Goal: Communication & Community: Ask a question

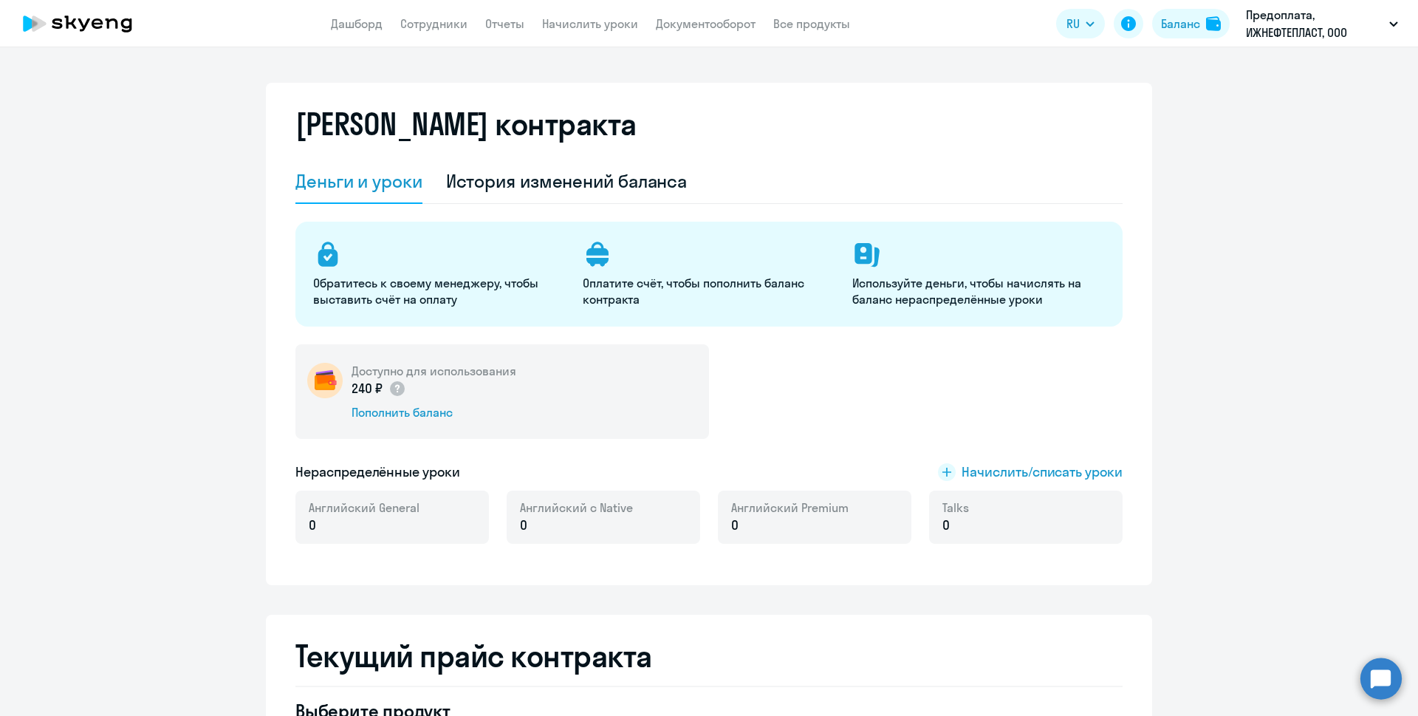
select select "english_adult_not_native_speaker"
click at [338, 527] on p "0" at bounding box center [364, 525] width 111 height 19
click at [634, 528] on div "Английский с Native 0" at bounding box center [604, 517] width 194 height 53
click at [775, 532] on p "0" at bounding box center [789, 525] width 117 height 19
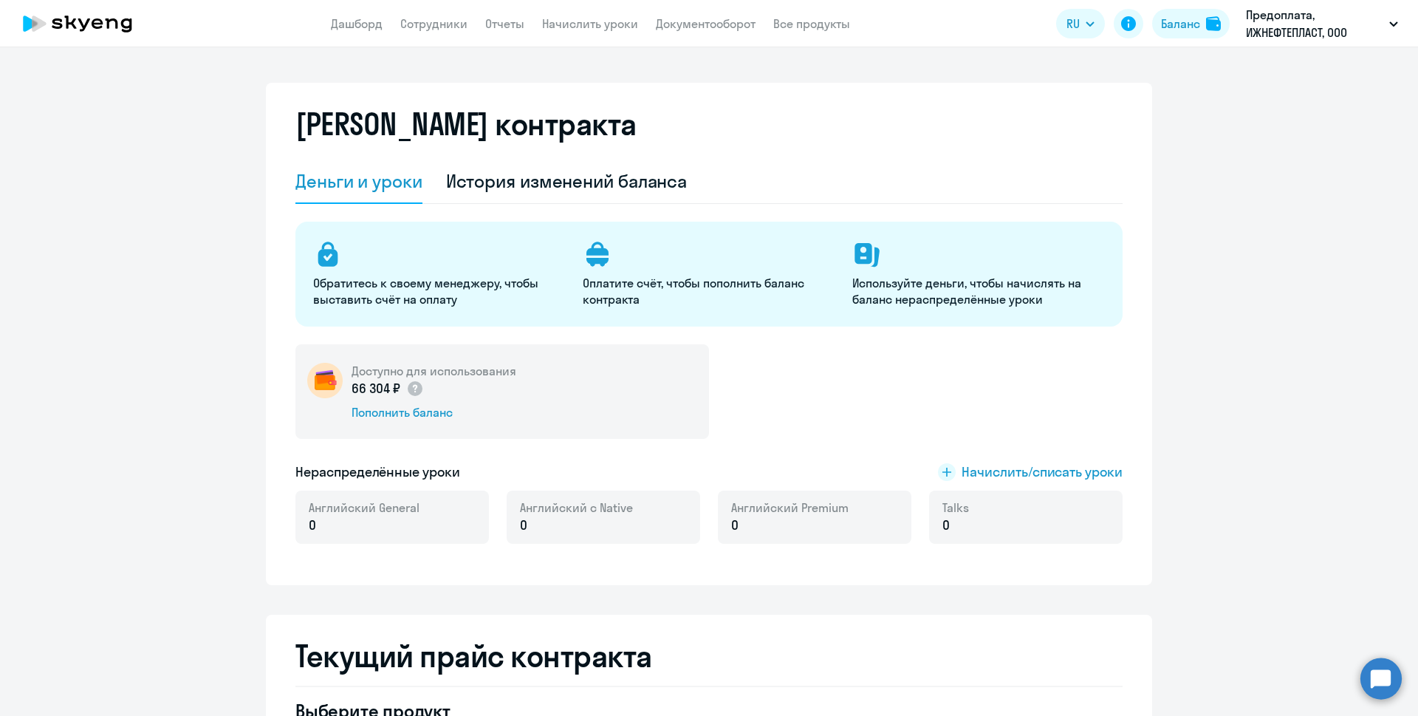
click at [735, 520] on p "0" at bounding box center [789, 525] width 117 height 19
click at [943, 473] on icon at bounding box center [947, 472] width 9 height 9
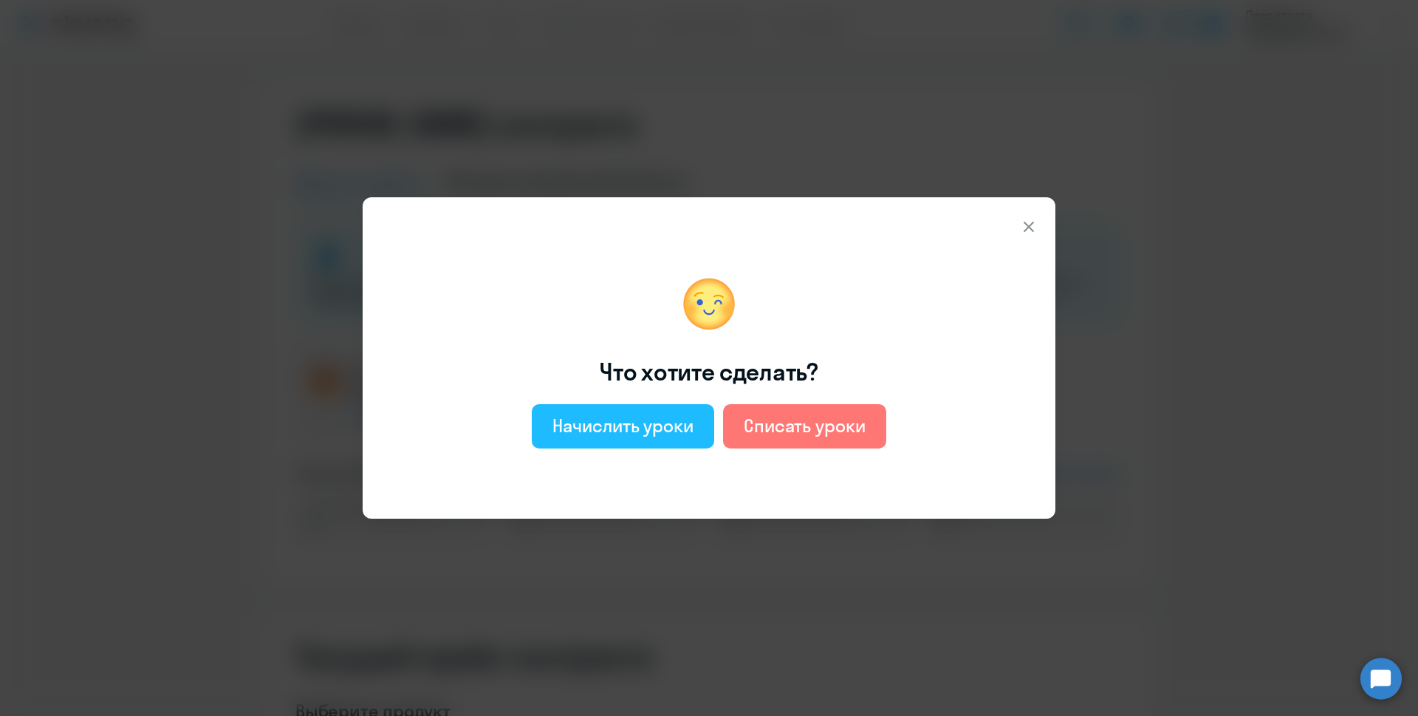
click at [649, 428] on div "Начислить уроки" at bounding box center [623, 426] width 141 height 24
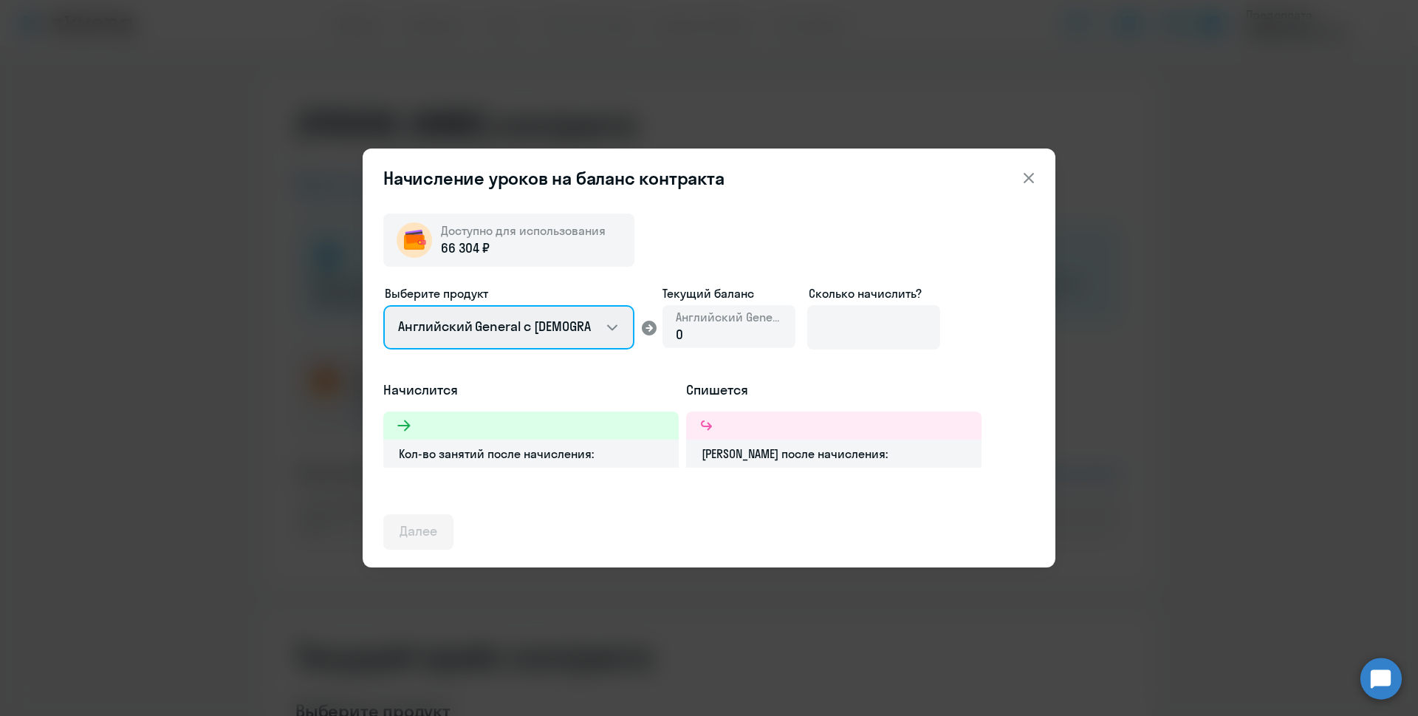
click at [604, 328] on select "Английский General с русскоговорящим преподавателем Английский General с англог…" at bounding box center [508, 327] width 251 height 44
select select "english_adult_not_native_speaker_premium"
click at [383, 305] on select "Английский General с русскоговорящим преподавателем Английский General с англог…" at bounding box center [508, 327] width 251 height 44
click at [745, 346] on div "Английский Premium 0" at bounding box center [729, 326] width 133 height 43
click at [714, 331] on div "0" at bounding box center [729, 334] width 106 height 19
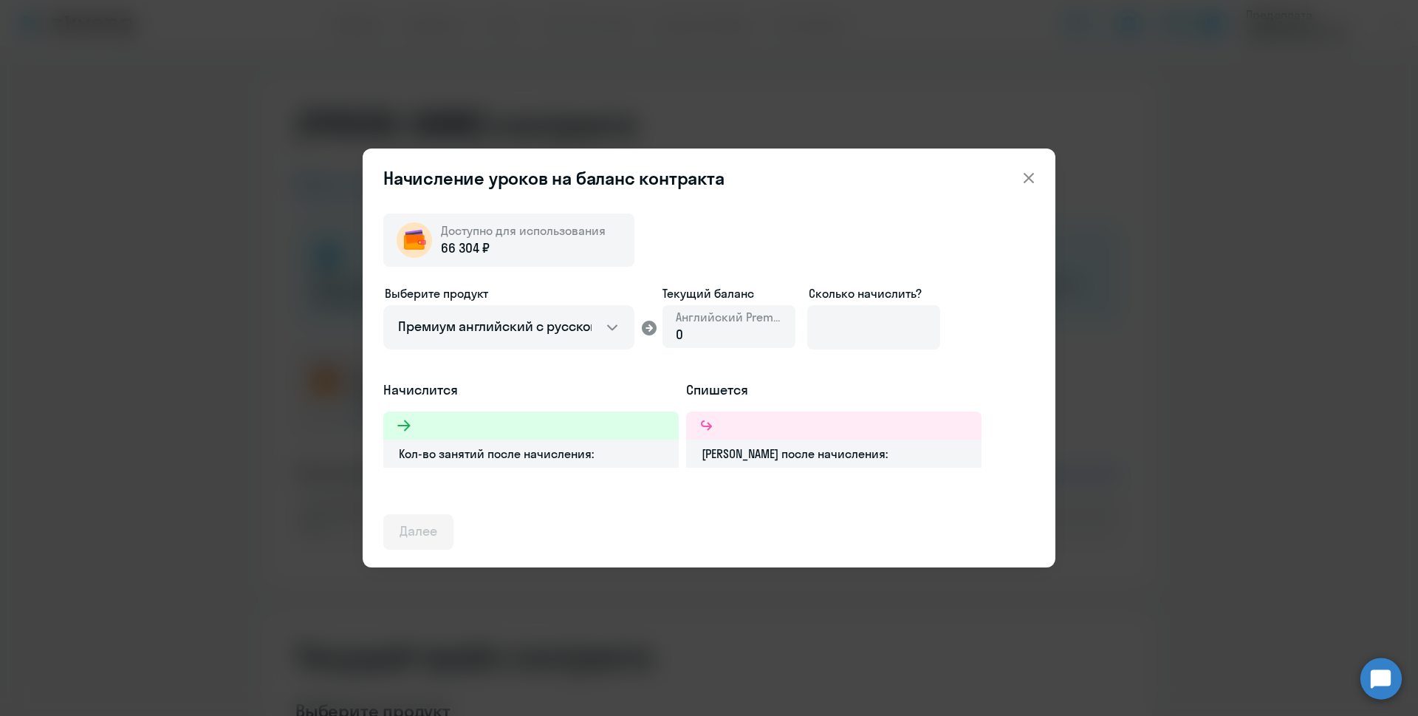
click at [452, 250] on span "66 304 ₽" at bounding box center [465, 248] width 49 height 19
click at [714, 329] on div "0" at bounding box center [729, 334] width 106 height 19
click at [691, 335] on div "0" at bounding box center [729, 334] width 106 height 19
click at [643, 327] on icon at bounding box center [649, 328] width 15 height 15
click at [649, 327] on icon at bounding box center [649, 328] width 15 height 15
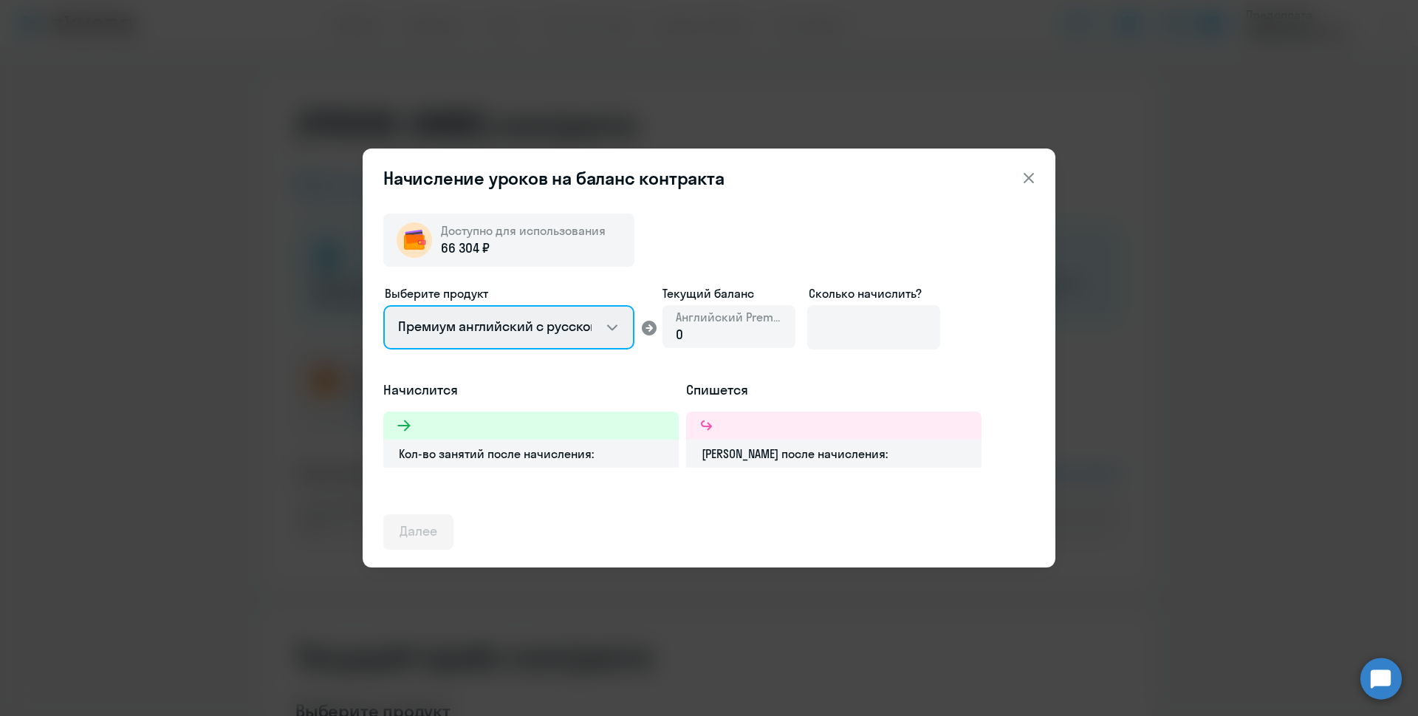
click at [505, 313] on select "Английский General с русскоговорящим преподавателем Английский General с англог…" at bounding box center [508, 327] width 251 height 44
click at [383, 305] on select "Английский General с русскоговорящим преподавателем Английский General с англог…" at bounding box center [508, 327] width 251 height 44
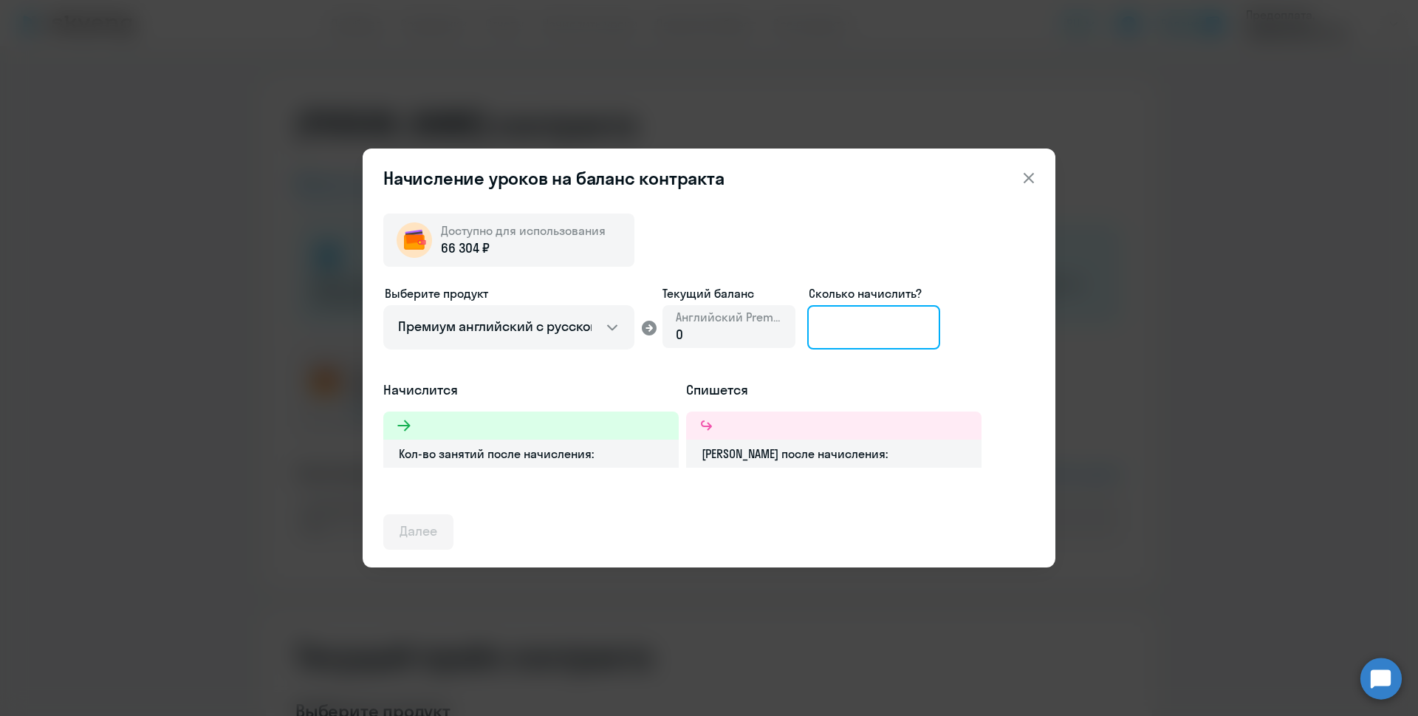
click at [839, 333] on input at bounding box center [873, 327] width 133 height 44
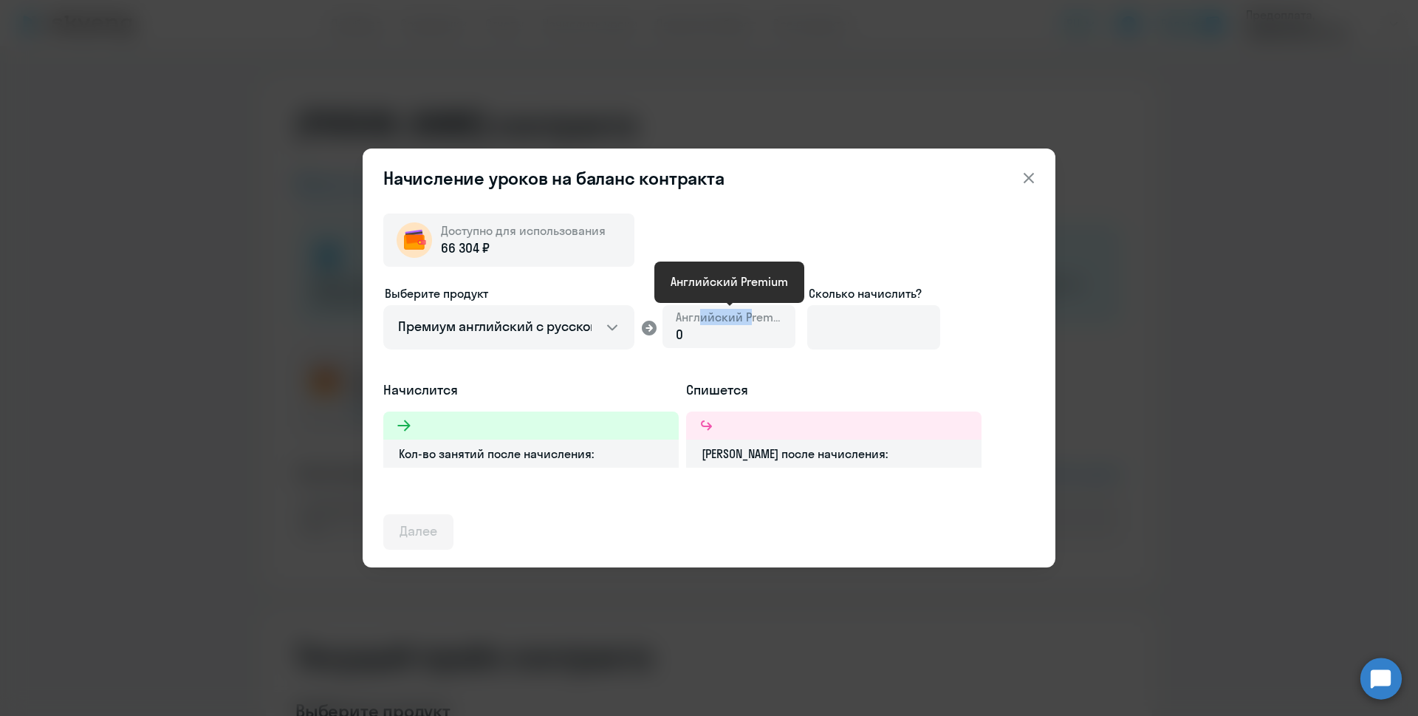
drag, startPoint x: 700, startPoint y: 322, endPoint x: 681, endPoint y: 321, distance: 18.5
click at [749, 323] on span "Английский Premium" at bounding box center [729, 317] width 106 height 16
click at [681, 321] on span "Английский Premium" at bounding box center [729, 317] width 106 height 16
click at [491, 236] on span "Доступно для использования" at bounding box center [523, 230] width 165 height 15
click at [583, 455] on div "Кол-во занятий после начисления:" at bounding box center [531, 454] width 296 height 28
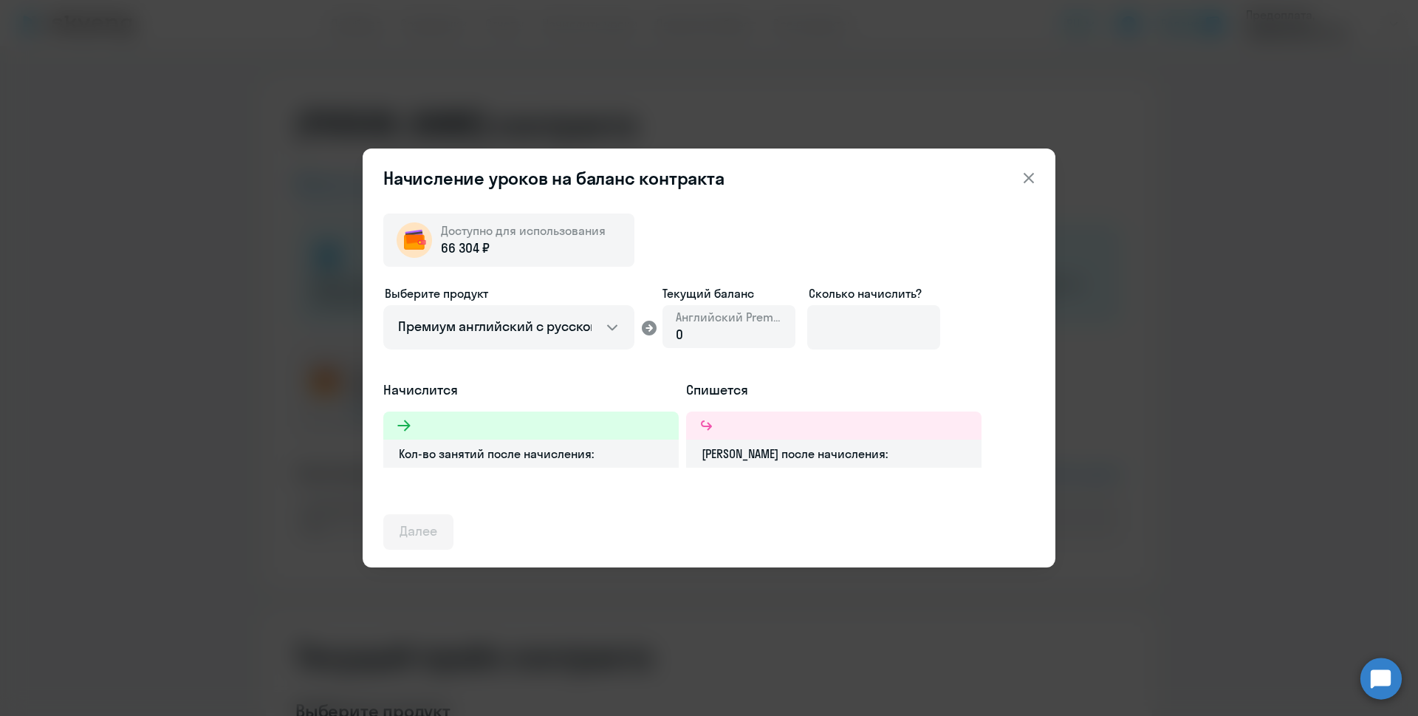
drag, startPoint x: 689, startPoint y: 329, endPoint x: 674, endPoint y: 332, distance: 15.1
click at [682, 330] on div "0" at bounding box center [729, 334] width 106 height 19
drag, startPoint x: 674, startPoint y: 332, endPoint x: 700, endPoint y: 331, distance: 26.6
click at [686, 335] on div "Английский Premium 0" at bounding box center [729, 326] width 133 height 43
click at [1026, 174] on icon at bounding box center [1029, 178] width 18 height 18
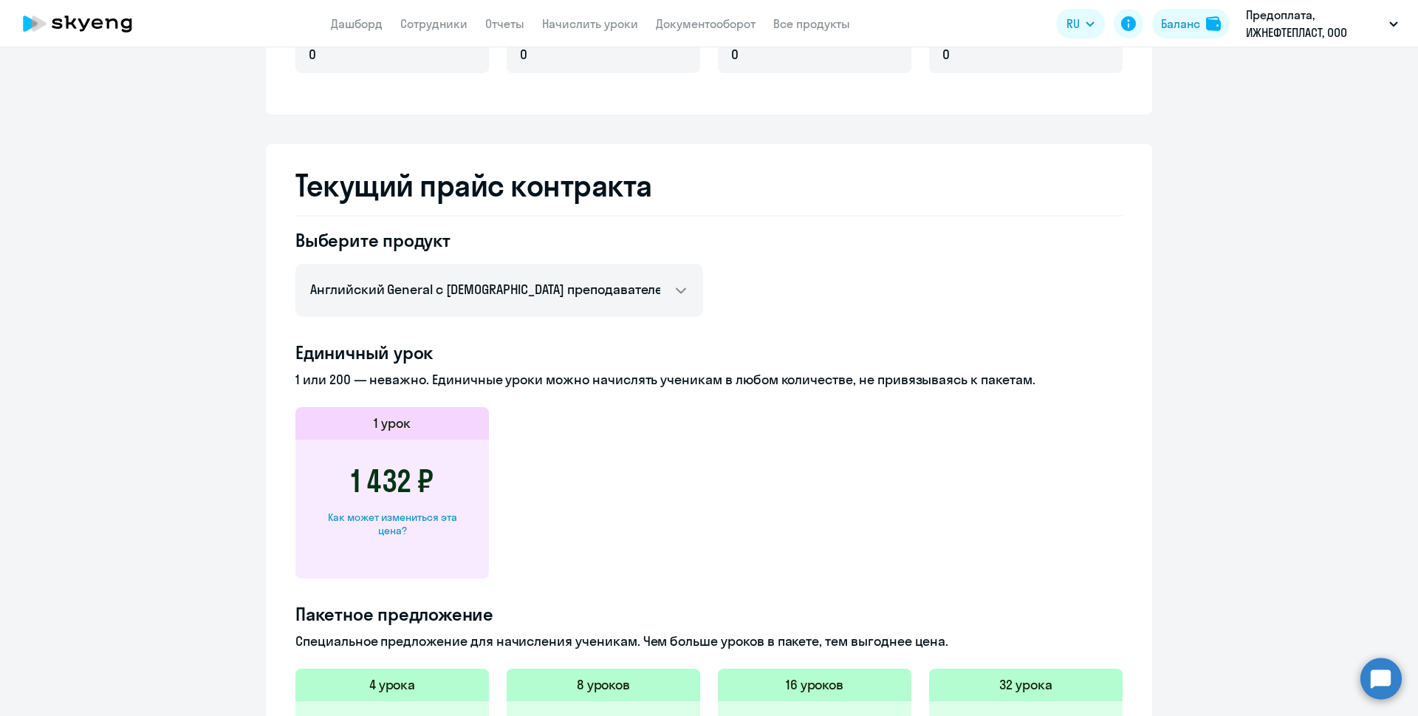
scroll to position [443, 0]
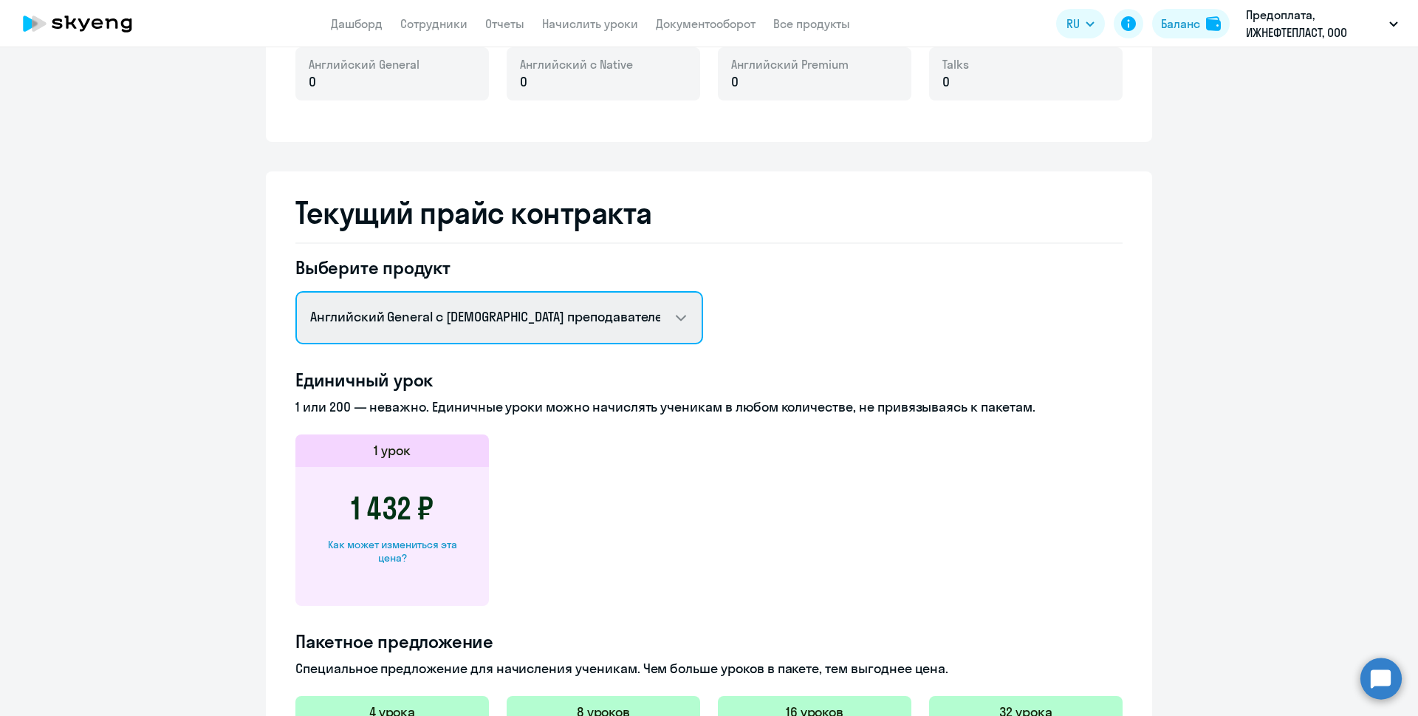
click at [661, 322] on select "Английский General с русскоговорящим преподавателем Английский General с англог…" at bounding box center [500, 317] width 408 height 53
click at [296, 291] on select "Английский General с русскоговорящим преподавателем Английский General с англог…" at bounding box center [500, 317] width 408 height 53
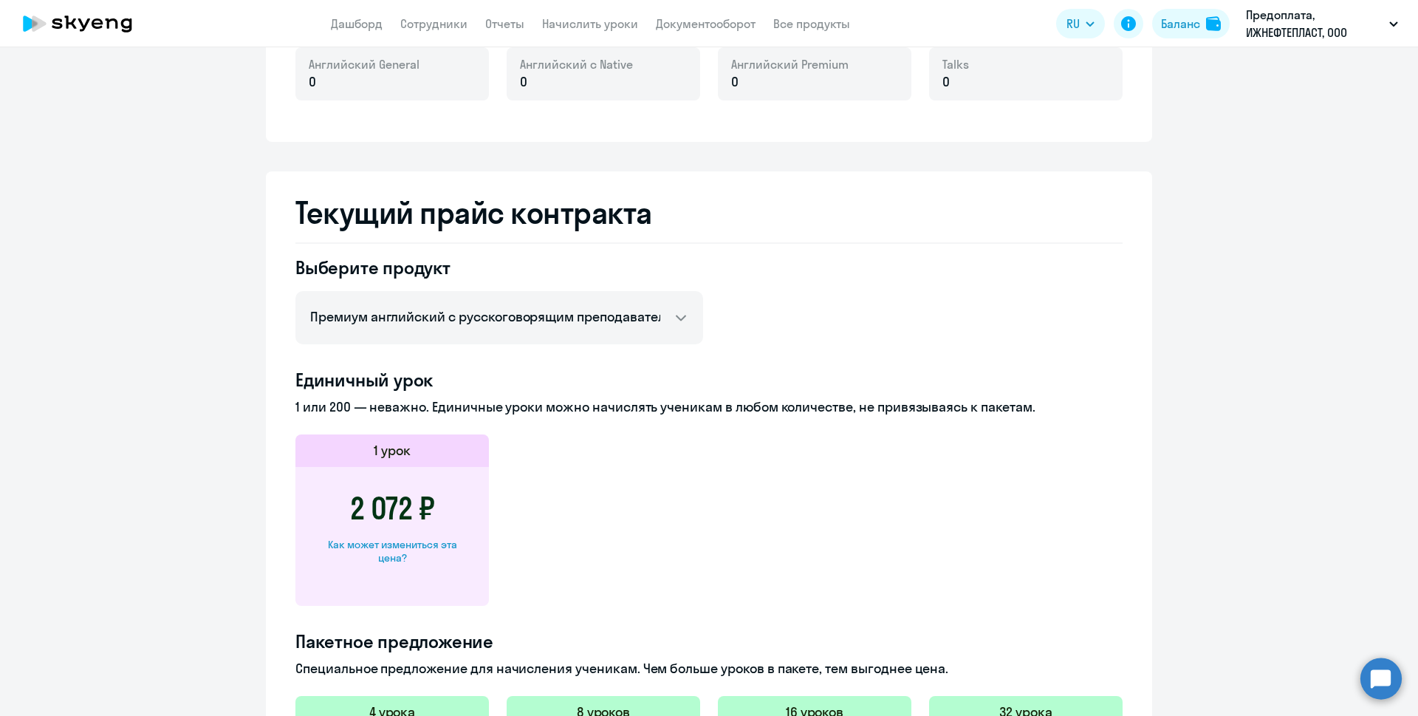
click at [880, 374] on h4 "Единичный урок" at bounding box center [709, 380] width 827 height 24
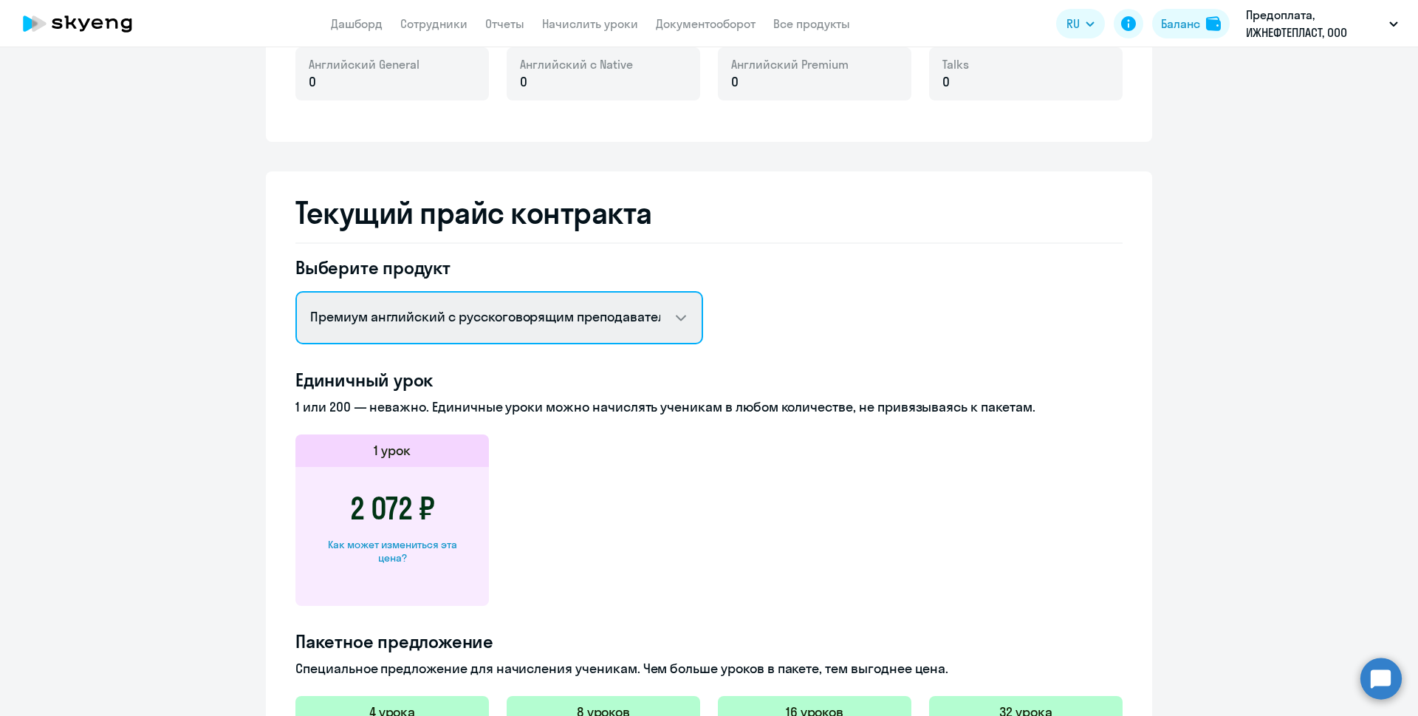
click at [654, 313] on select "Английский General с русскоговорящим преподавателем Английский General с англог…" at bounding box center [500, 317] width 408 height 53
click at [296, 291] on select "Английский General с русскоговорящим преподавателем Английский General с англог…" at bounding box center [500, 317] width 408 height 53
click at [667, 313] on select "Английский General с русскоговорящим преподавателем Английский General с англог…" at bounding box center [500, 317] width 408 height 53
click at [296, 291] on select "Английский General с русскоговорящим преподавателем Английский General с англог…" at bounding box center [500, 317] width 408 height 53
click at [670, 321] on select "Английский General с русскоговорящим преподавателем Английский General с англог…" at bounding box center [500, 317] width 408 height 53
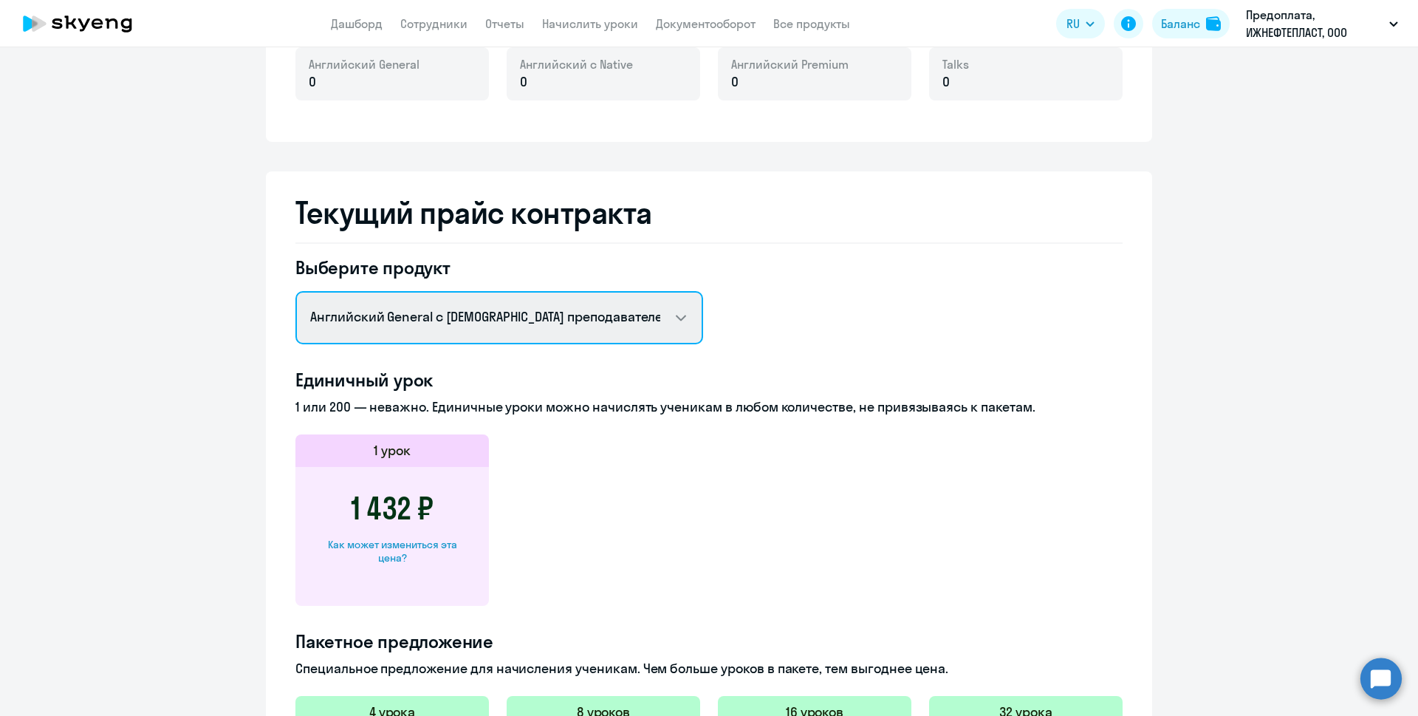
select select "english_adult_not_native_speaker_premium"
click at [296, 291] on select "Английский General с русскоговорящим преподавателем Английский General с англог…" at bounding box center [500, 317] width 408 height 53
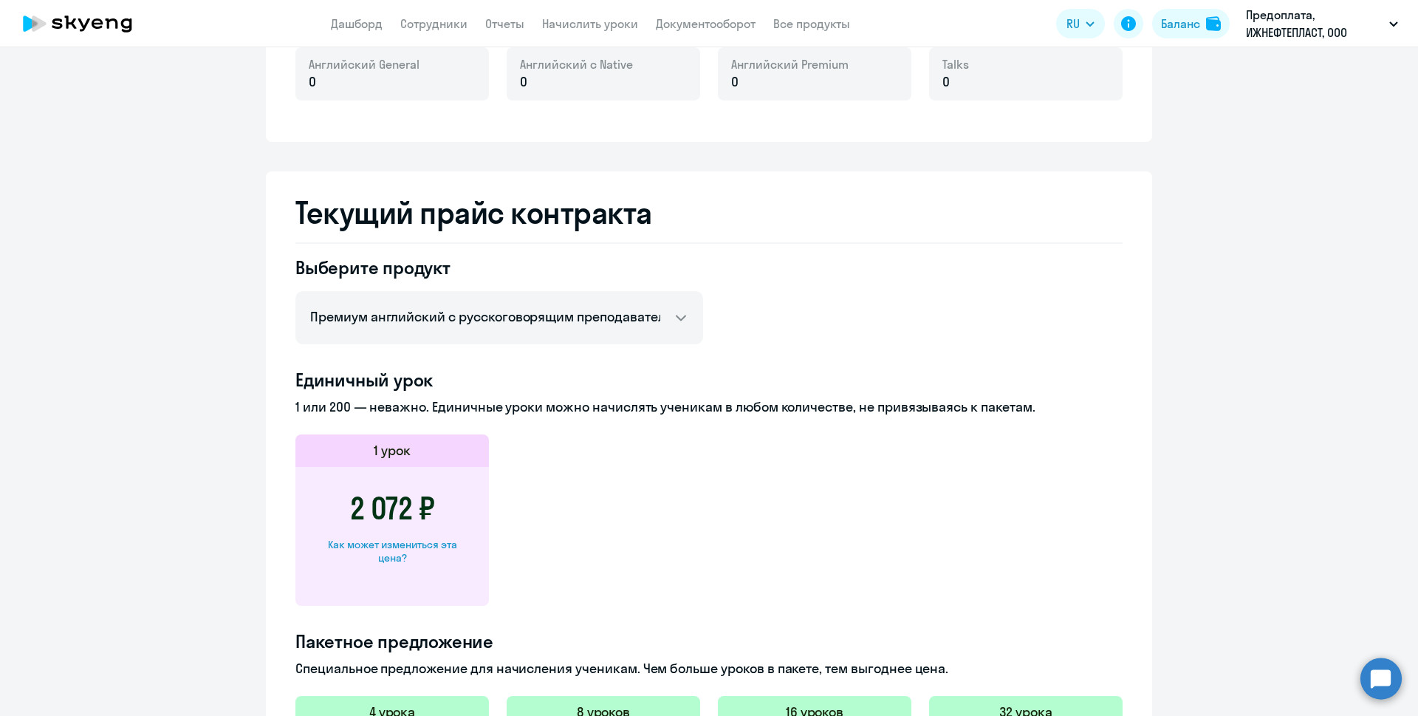
click at [855, 378] on h4 "Единичный урок" at bounding box center [709, 380] width 827 height 24
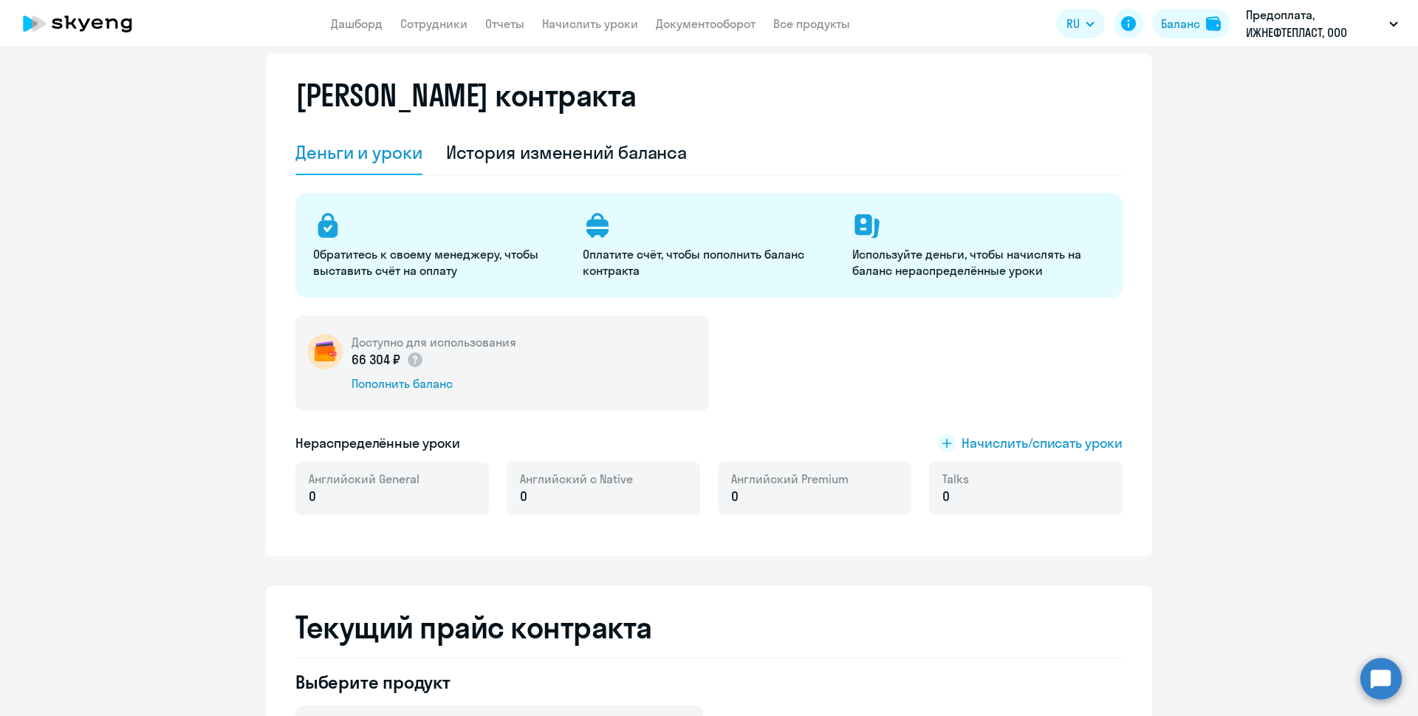
scroll to position [0, 0]
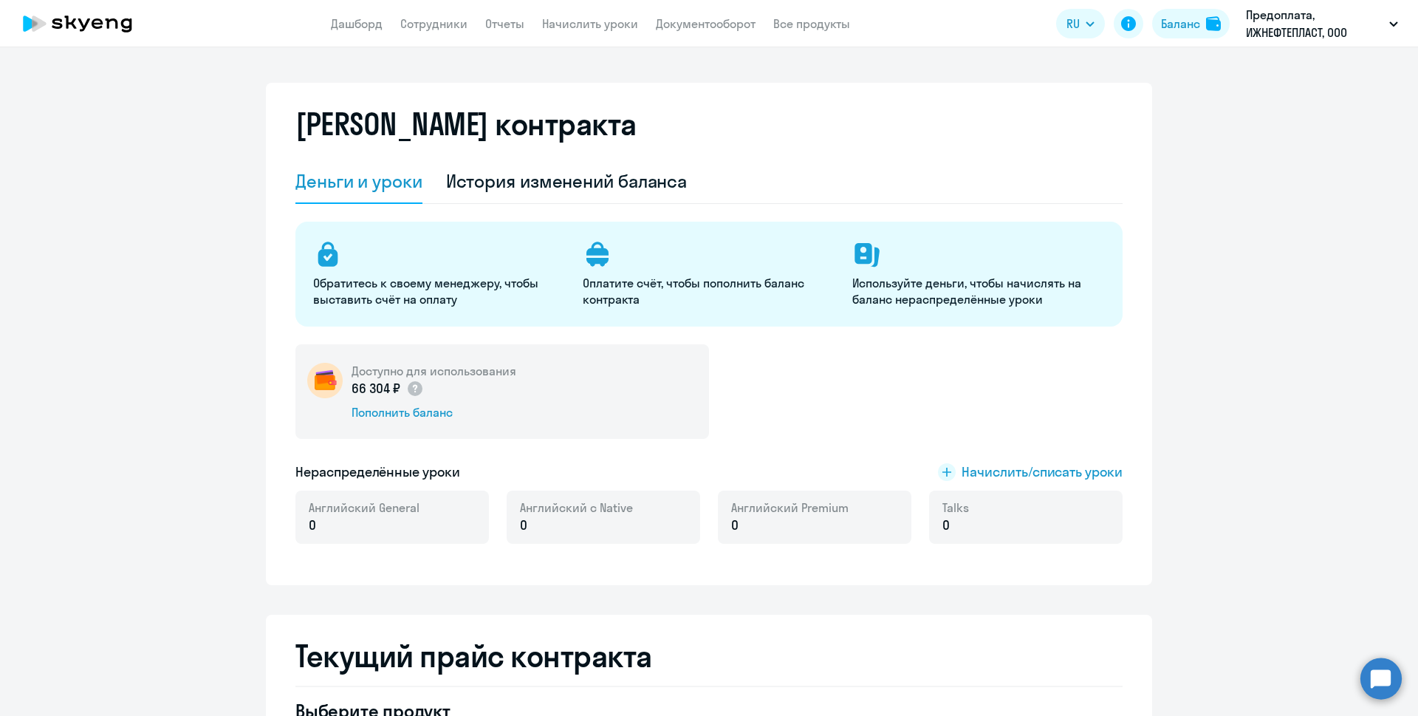
click at [878, 307] on div "Обратитесь к своему менеджеру, чтобы выставить счёт на оплату Оплатите счёт, чт…" at bounding box center [709, 274] width 827 height 105
drag, startPoint x: 1058, startPoint y: 304, endPoint x: 843, endPoint y: 284, distance: 215.9
click at [844, 284] on div "Обратитесь к своему менеджеру, чтобы выставить счёт на оплату Оплатите счёт, чт…" at bounding box center [709, 274] width 827 height 105
click at [902, 318] on div "Обратитесь к своему менеджеру, чтобы выставить счёт на оплату Оплатите счёт, чт…" at bounding box center [709, 274] width 827 height 105
click at [1026, 142] on div "[PERSON_NAME] контракта" at bounding box center [709, 132] width 827 height 53
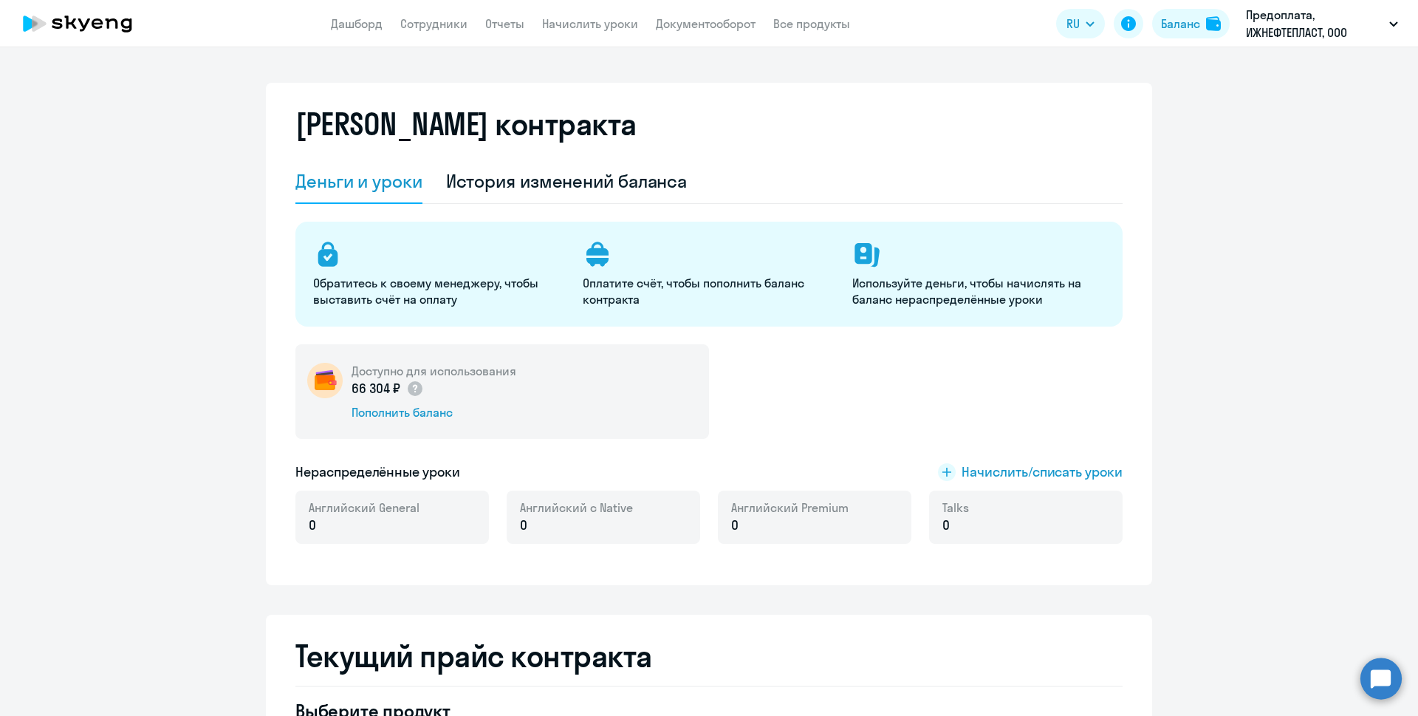
click at [922, 294] on p "Используйте деньги, чтобы начислять на баланс нераспределённые уроки" at bounding box center [979, 291] width 252 height 33
click at [929, 408] on div "Доступно для использования 66 304 ₽ Пополнить баланс" at bounding box center [709, 391] width 827 height 95
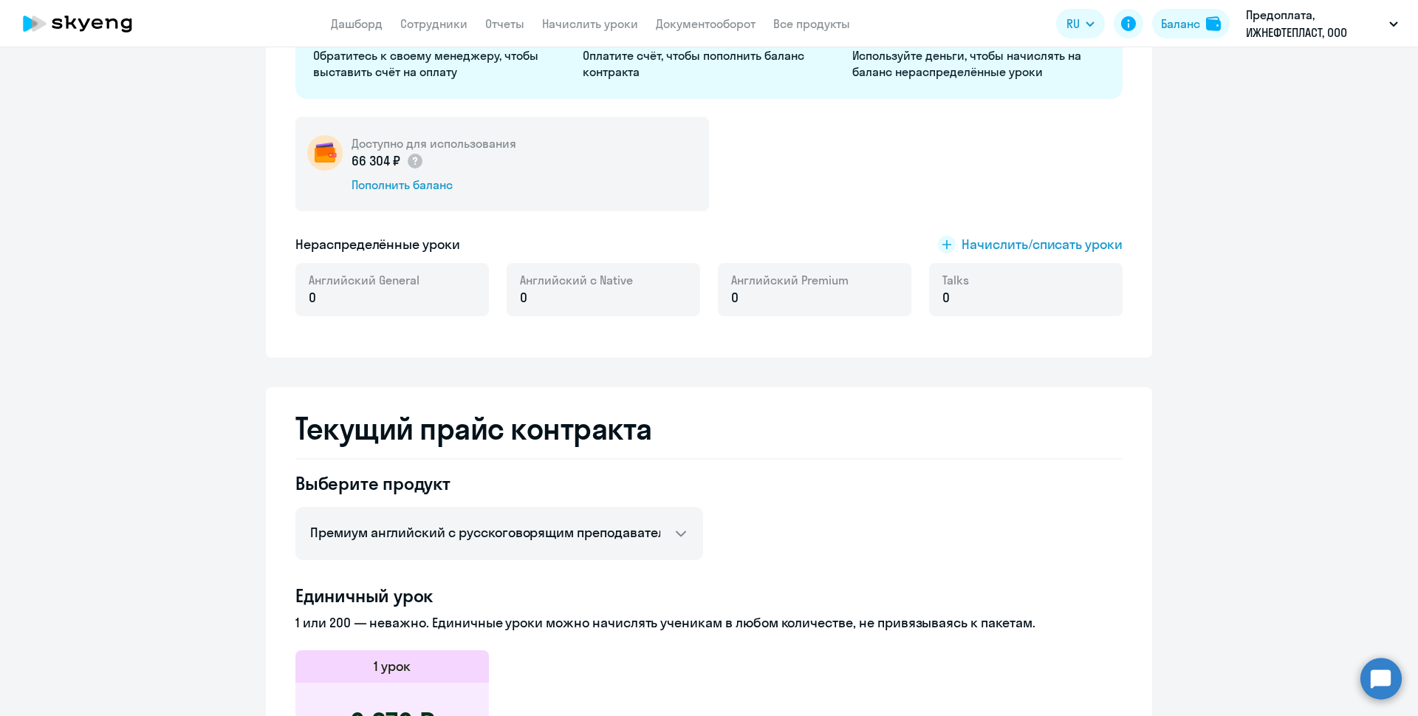
scroll to position [63, 0]
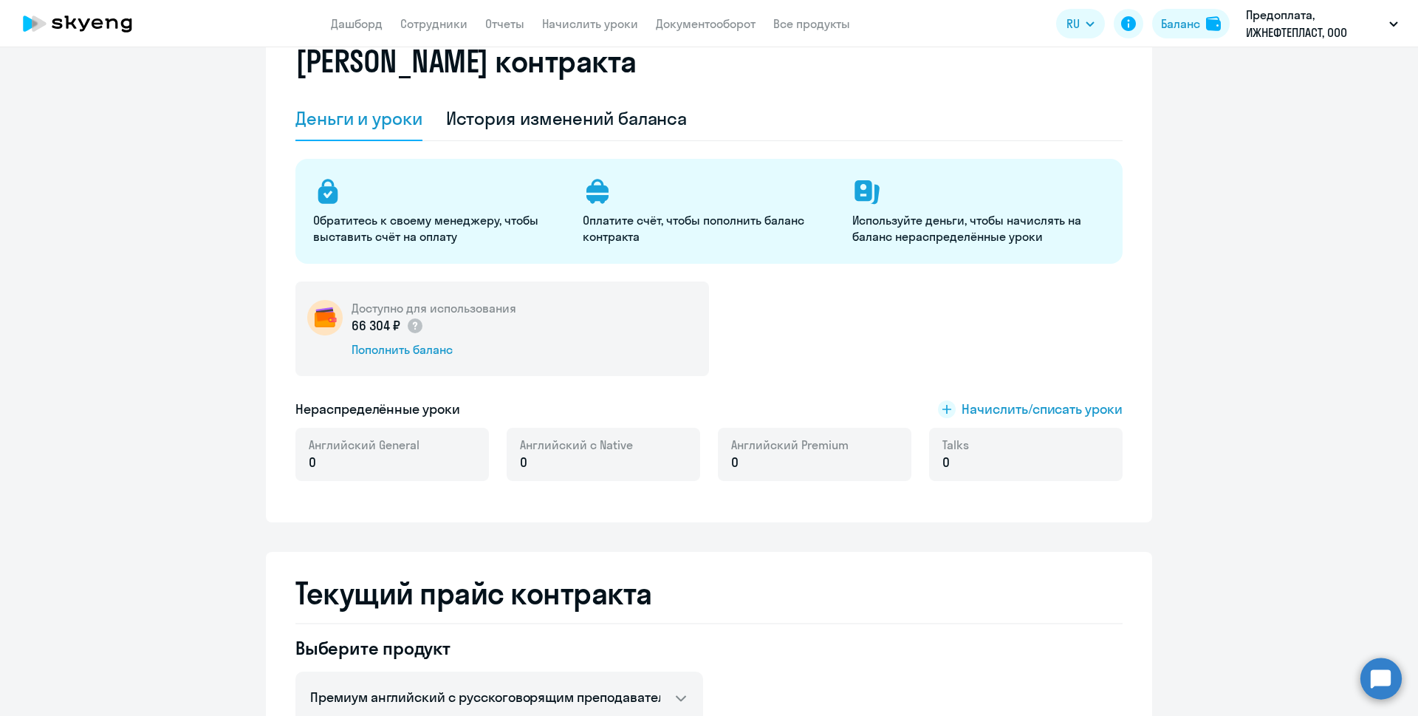
click at [1386, 674] on circle at bounding box center [1381, 678] width 41 height 41
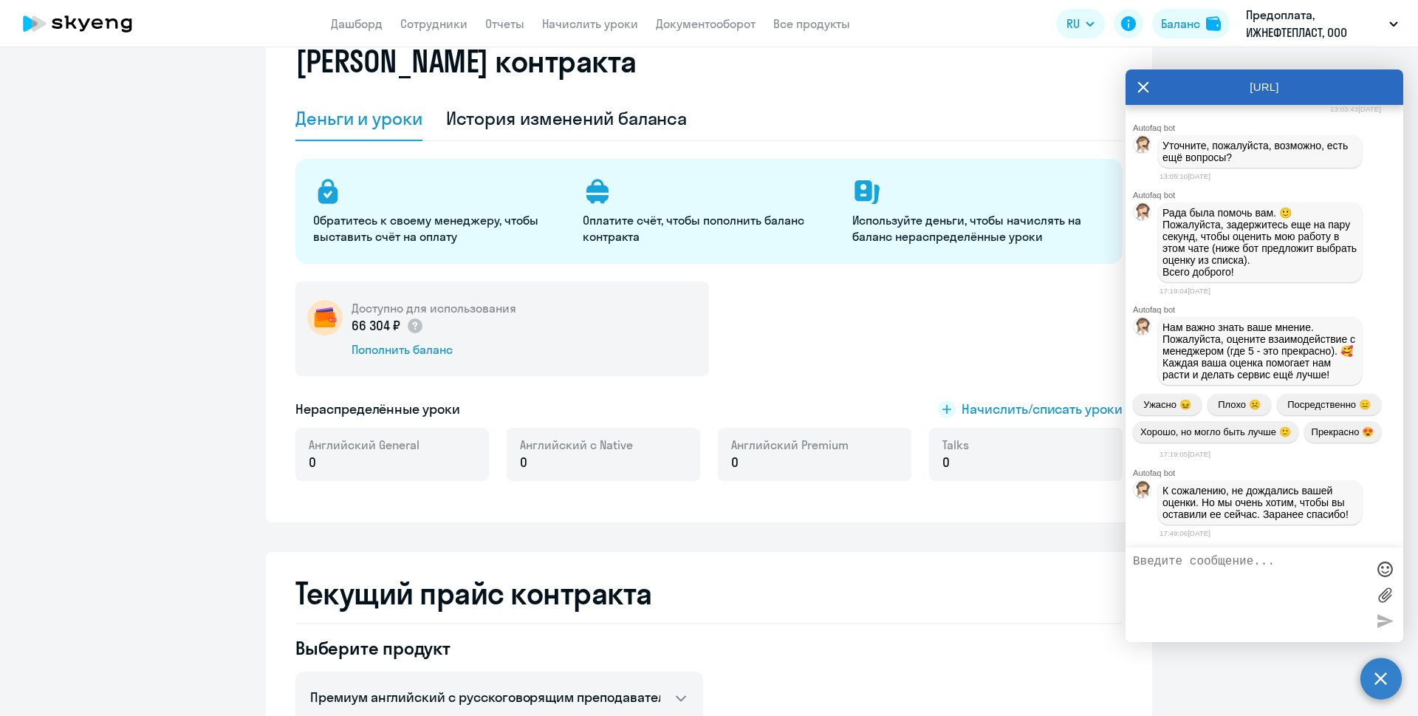
scroll to position [3152, 0]
click at [1203, 583] on textarea at bounding box center [1249, 595] width 233 height 80
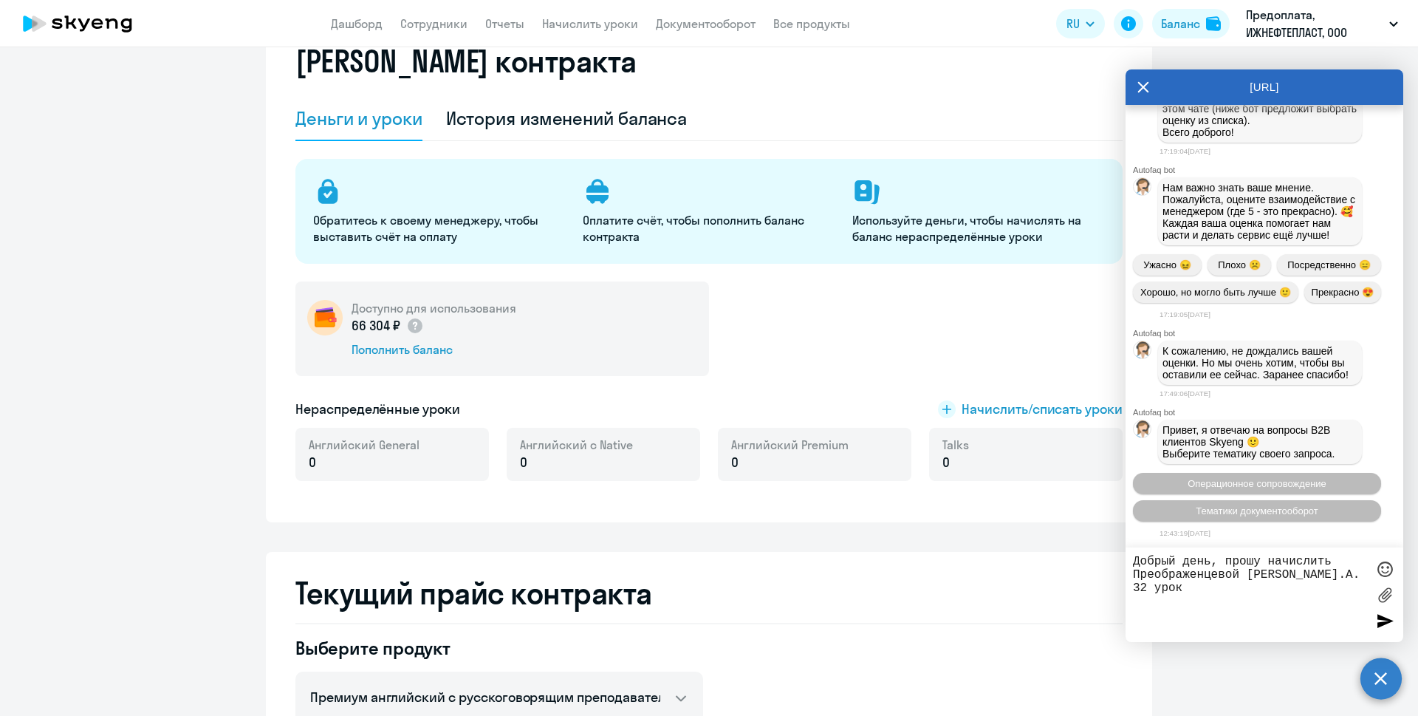
type textarea "Добрый день, прошу начислить Преображенцевой М.А. 32 урока"
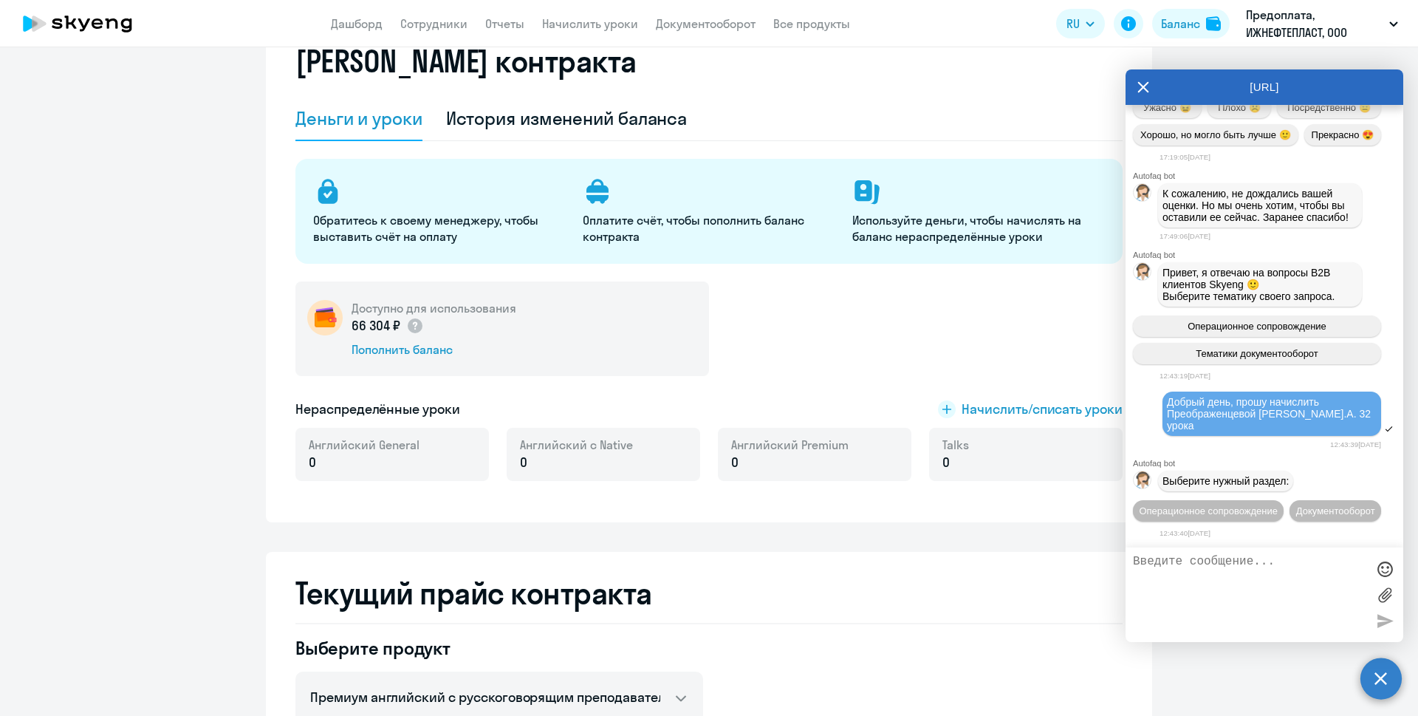
scroll to position [3325, 0]
click at [1322, 581] on textarea at bounding box center [1249, 595] width 233 height 80
click at [1268, 505] on span "Операционное сопровождение" at bounding box center [1208, 510] width 139 height 11
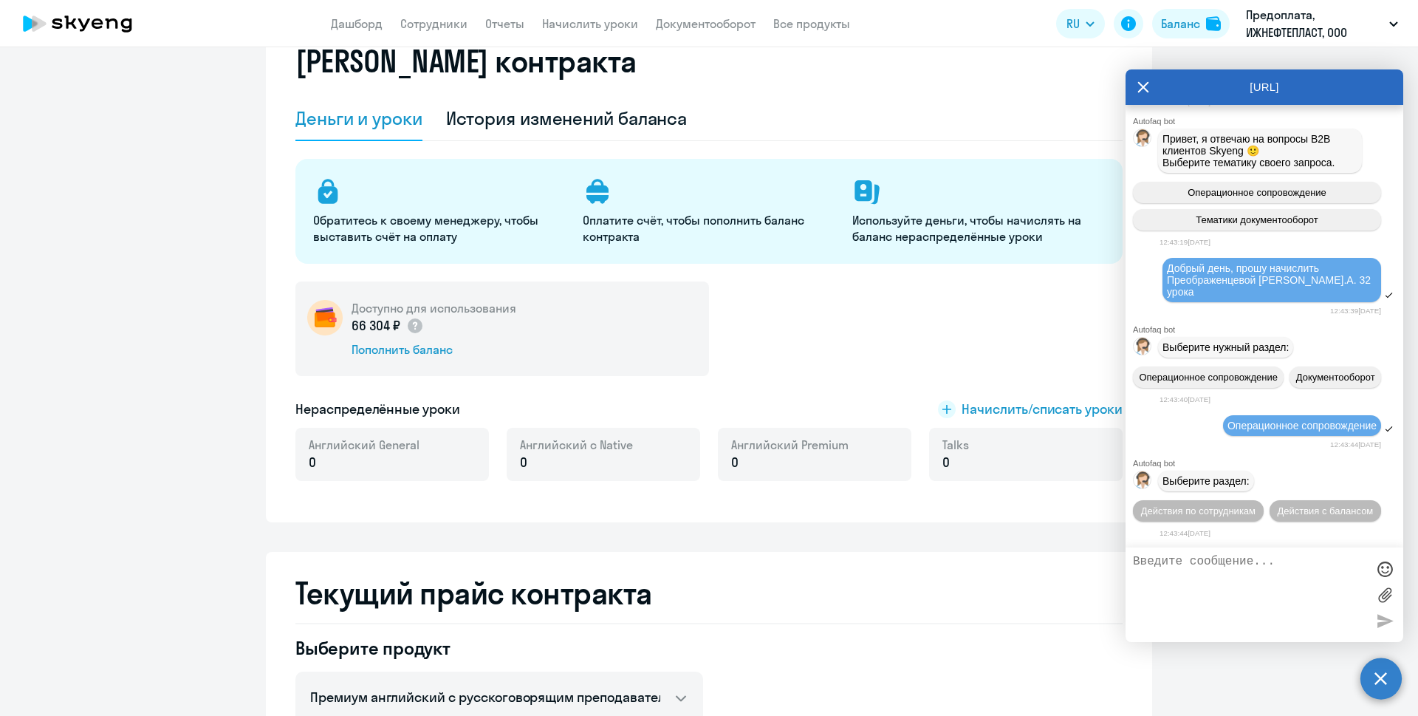
scroll to position [3486, 0]
click at [1272, 578] on textarea at bounding box center [1249, 595] width 233 height 80
click at [1277, 505] on span "Действия с балансом" at bounding box center [1325, 510] width 96 height 11
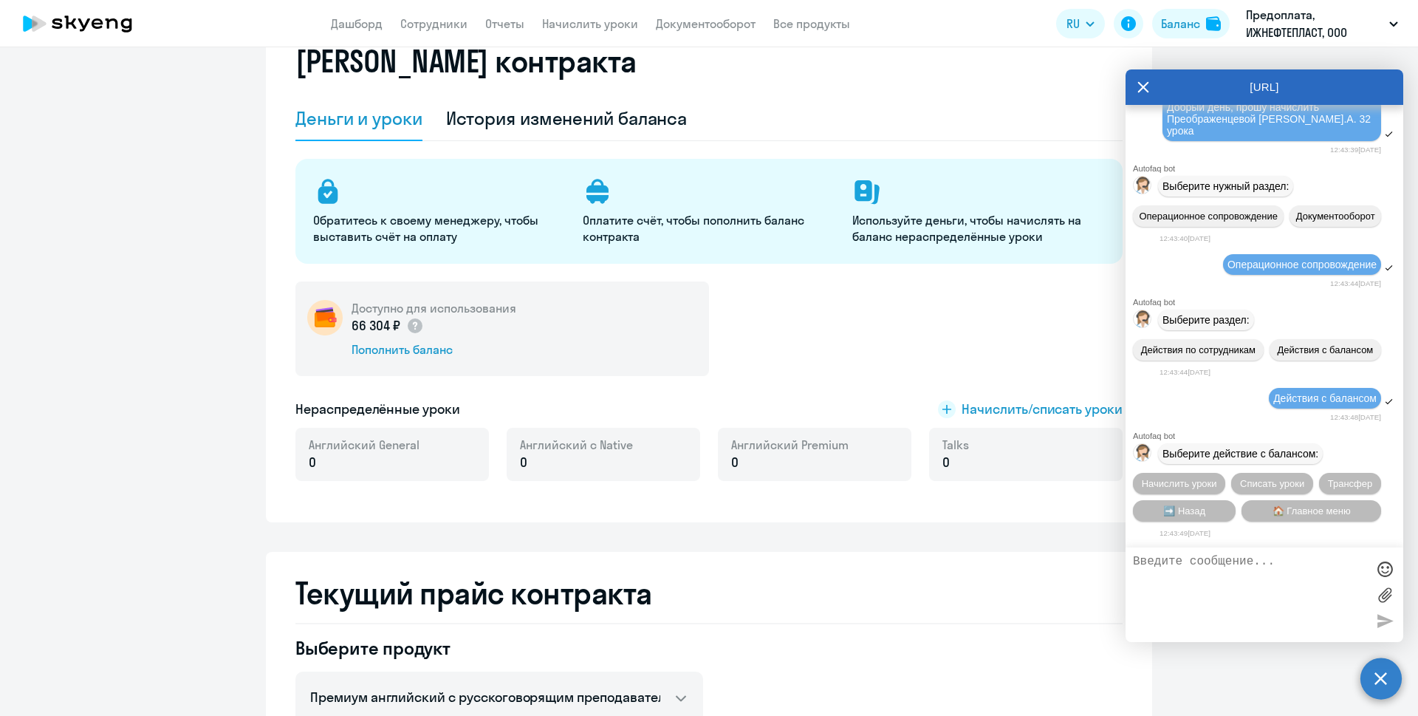
scroll to position [3649, 0]
click at [1172, 474] on button "Начислить уроки" at bounding box center [1179, 483] width 92 height 21
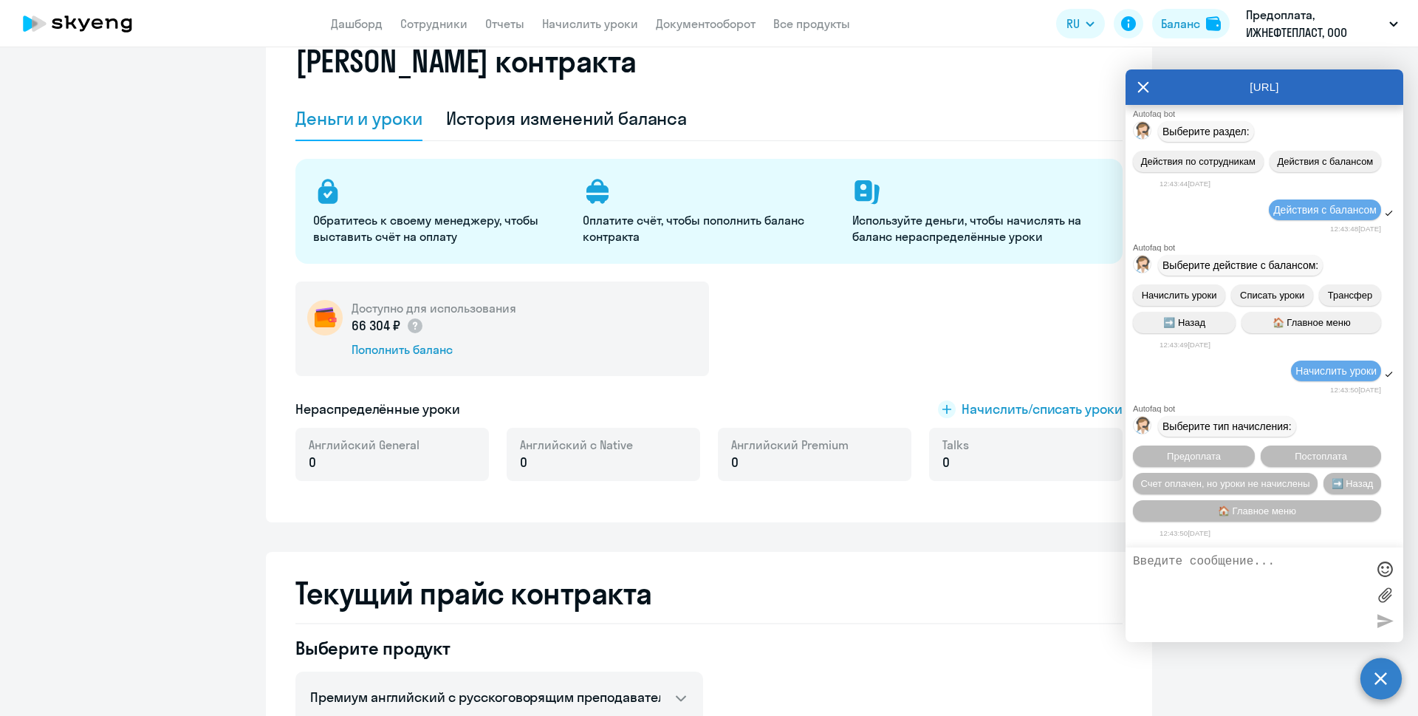
scroll to position [3840, 0]
click at [1267, 579] on textarea at bounding box center [1249, 595] width 233 height 80
click at [1263, 482] on span "Счет оплачен, но уроки не начислены" at bounding box center [1225, 483] width 169 height 11
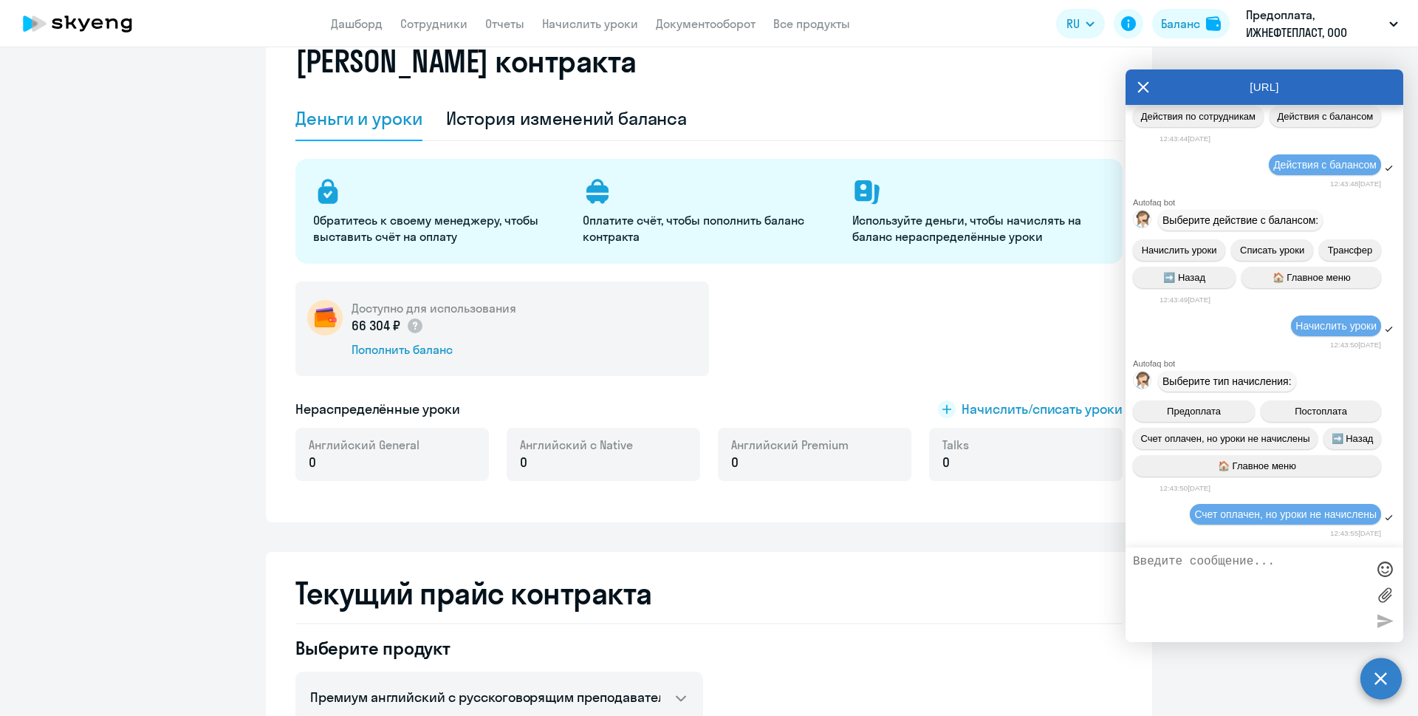
scroll to position [3885, 0]
click at [1263, 570] on textarea at bounding box center [1249, 595] width 233 height 80
click at [1240, 565] on textarea at bounding box center [1249, 595] width 233 height 80
type textarea "Добрый день, прошу начислить Преображенцевой М.А. 32 урока."
drag, startPoint x: 1359, startPoint y: 575, endPoint x: 1120, endPoint y: 549, distance: 240.8
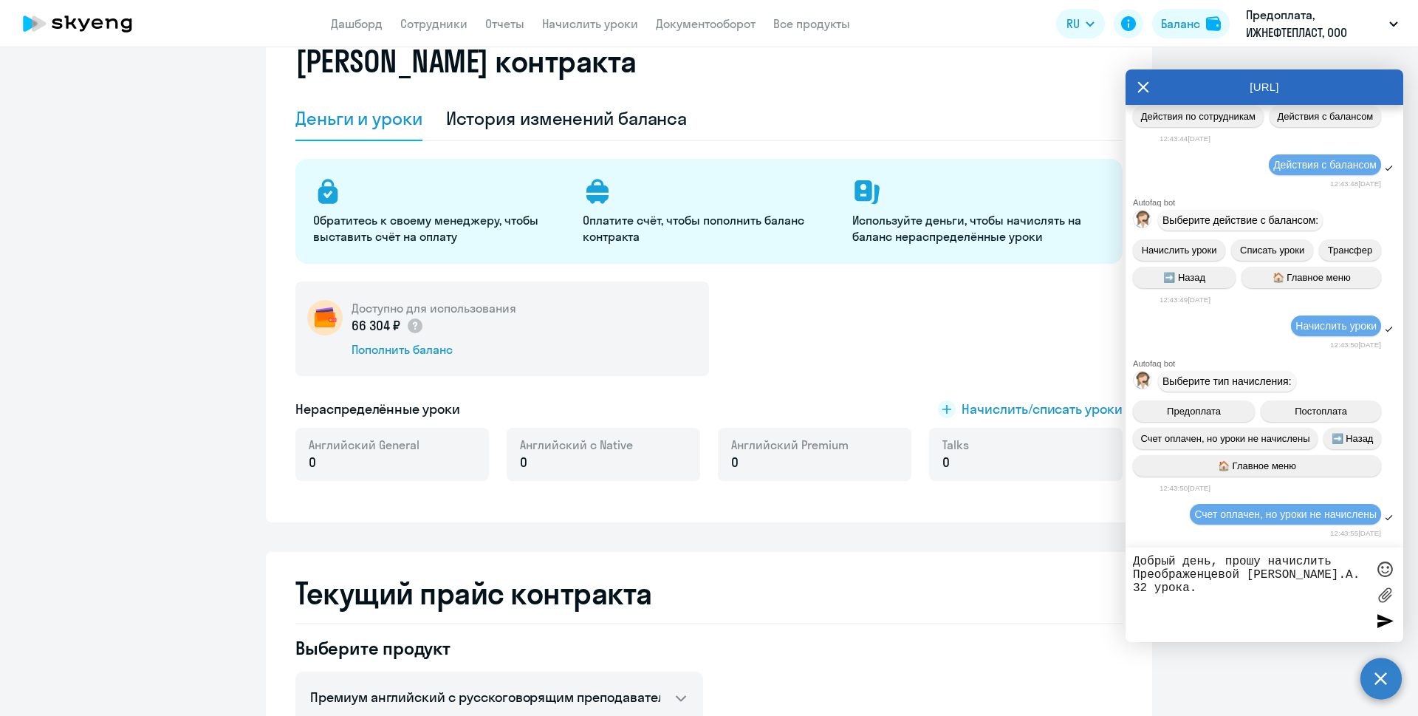
click at [1120, 549] on body "Дашборд Сотрудники Отчеты Начислить уроки Документооборот Все продукты Дашборд …" at bounding box center [709, 358] width 1418 height 716
click at [1246, 595] on textarea "Добрый день, прошу начислить Преображенцевой М.А. 32 урока." at bounding box center [1249, 595] width 233 height 80
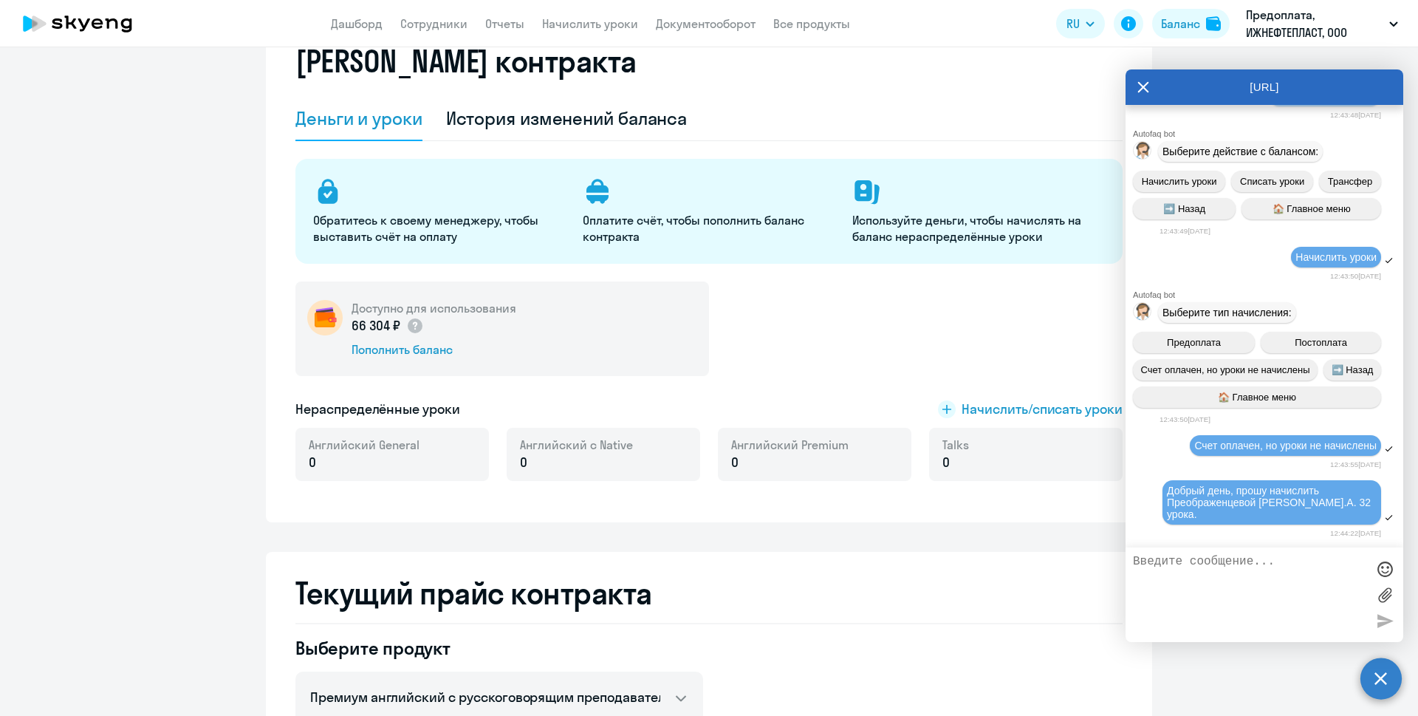
click at [1230, 593] on textarea at bounding box center [1249, 595] width 233 height 80
drag, startPoint x: 926, startPoint y: 579, endPoint x: 837, endPoint y: 542, distance: 96.7
click at [926, 579] on h2 "Текущий прайс контракта" at bounding box center [709, 593] width 827 height 35
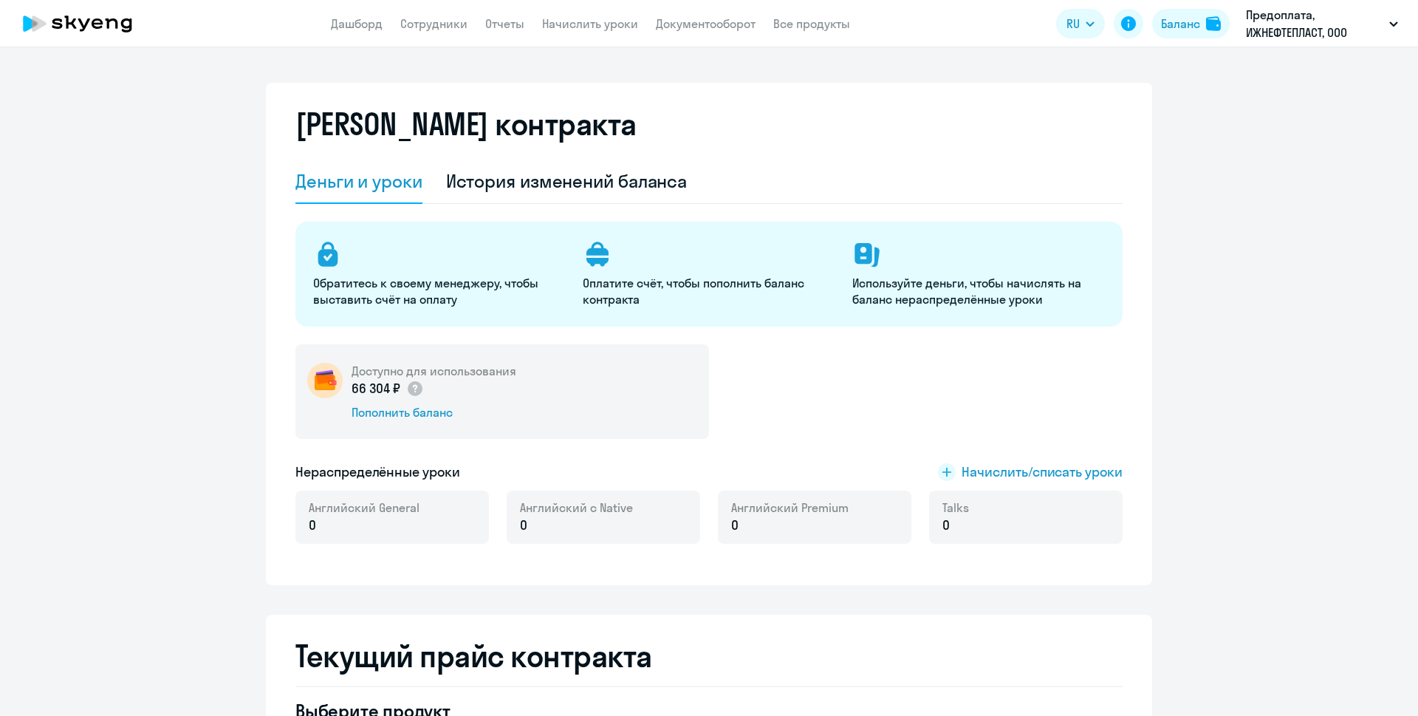
select select "english_adult_not_native_speaker"
click at [1386, 677] on circle at bounding box center [1381, 678] width 41 height 41
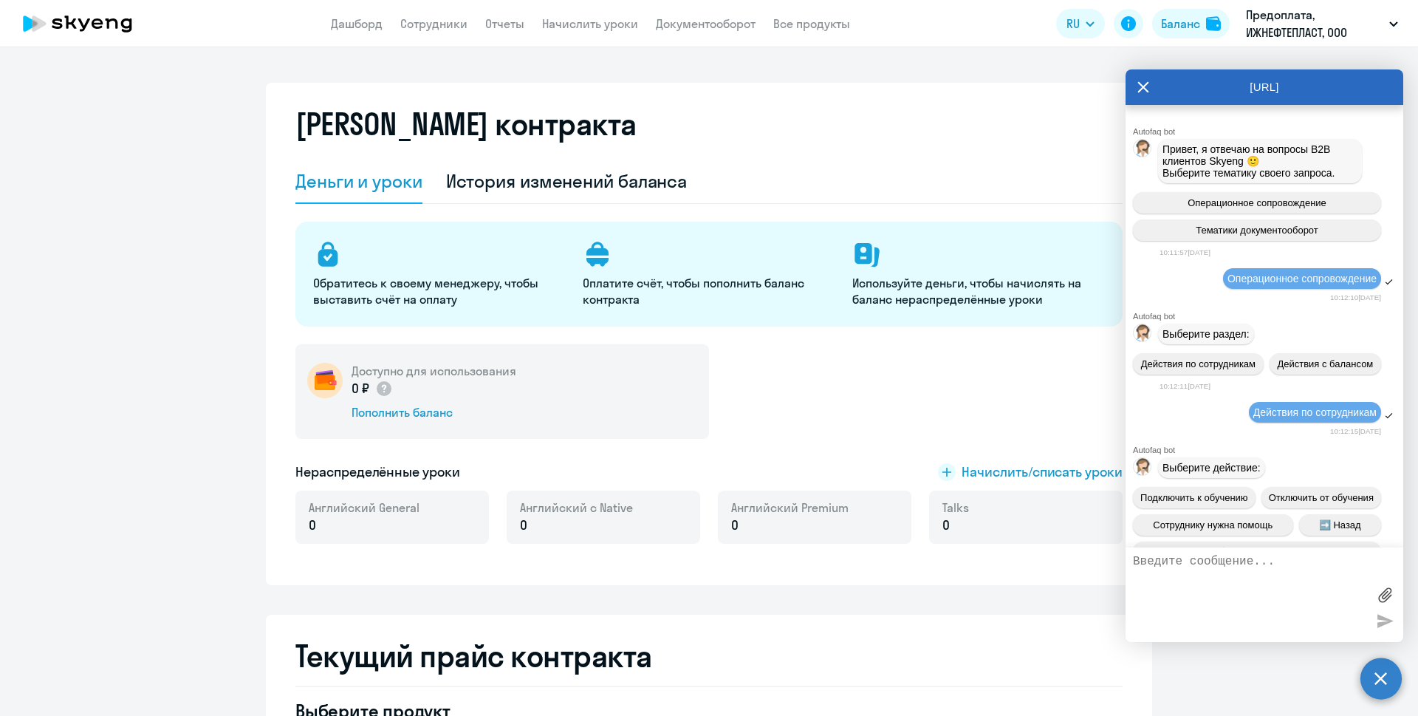
scroll to position [4116, 0]
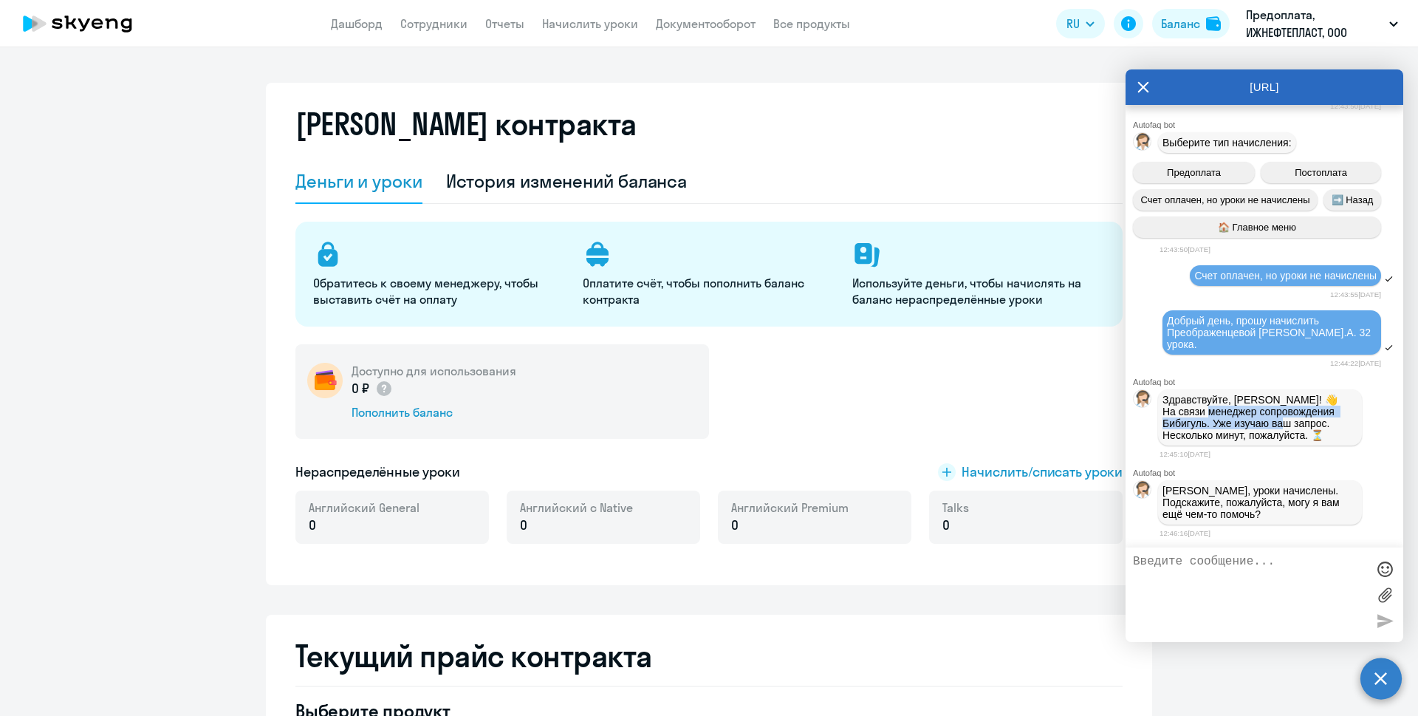
drag, startPoint x: 1209, startPoint y: 411, endPoint x: 1283, endPoint y: 416, distance: 73.3
click at [1283, 416] on p "Здравствуйте, Мария! 👋 ﻿На связи менеджер сопровождения Бибигуль. Уже изучаю ва…" at bounding box center [1260, 417] width 195 height 47
click at [1279, 416] on p "Здравствуйте, Мария! 👋 ﻿На связи менеджер сопровождения Бибигуль. Уже изучаю ва…" at bounding box center [1260, 417] width 195 height 47
click at [1232, 426] on p "Здравствуйте, Мария! 👋 ﻿На связи менеджер сопровождения Бибигуль. Уже изучаю ва…" at bounding box center [1260, 417] width 195 height 47
drag, startPoint x: 1215, startPoint y: 423, endPoint x: 1280, endPoint y: 423, distance: 64.3
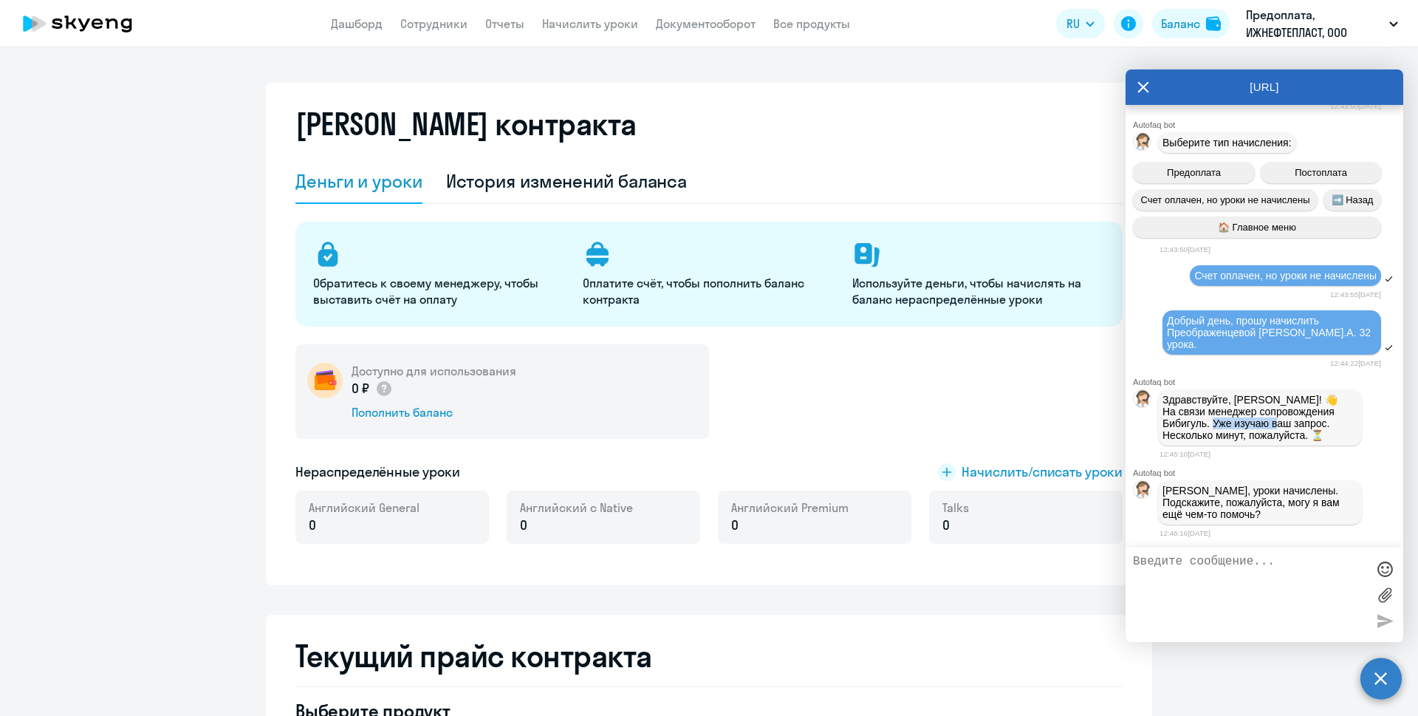
click at [1280, 423] on p "Здравствуйте, Мария! 👋 ﻿На связи менеджер сопровождения Бибигуль. Уже изучаю ва…" at bounding box center [1260, 417] width 195 height 47
click at [1220, 437] on p "Здравствуйте, Мария! 👋 ﻿На связи менеджер сопровождения Бибигуль. Уже изучаю ва…" at bounding box center [1260, 417] width 195 height 47
click at [1219, 595] on textarea at bounding box center [1249, 595] width 233 height 80
type textarea "д"
type textarea "благодарю, нет )"
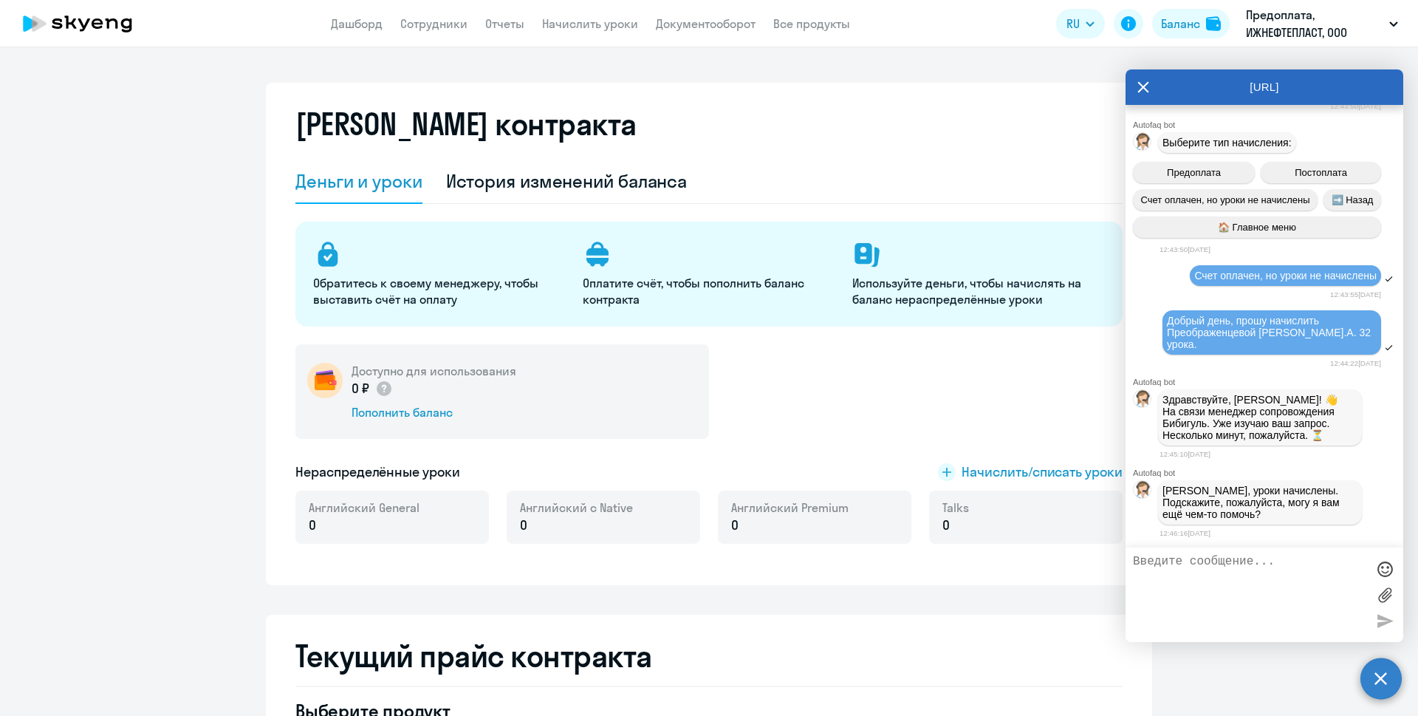
scroll to position [4162, 0]
